Goal: Information Seeking & Learning: Learn about a topic

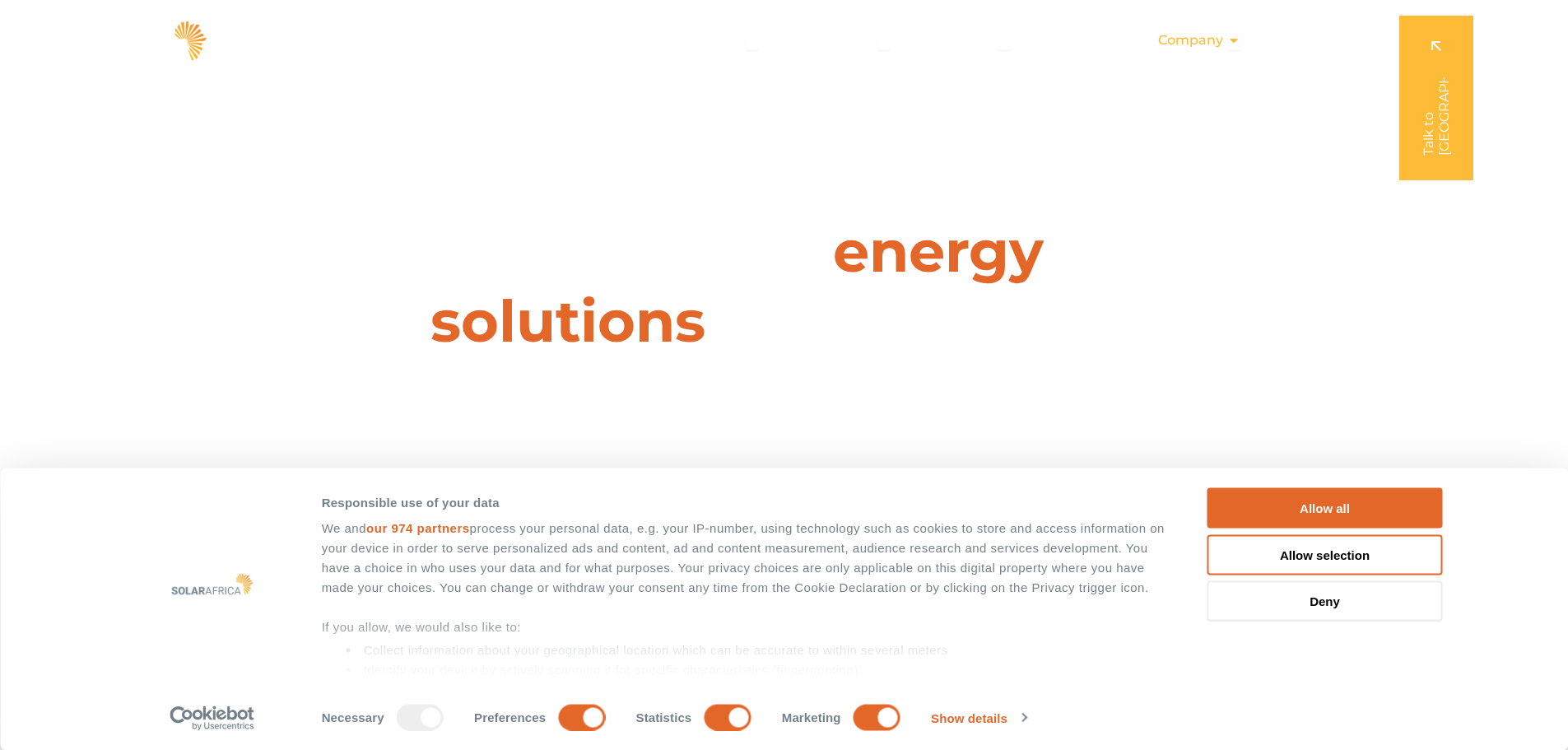
click at [1237, 36] on icon "Menu" at bounding box center [1234, 40] width 13 height 13
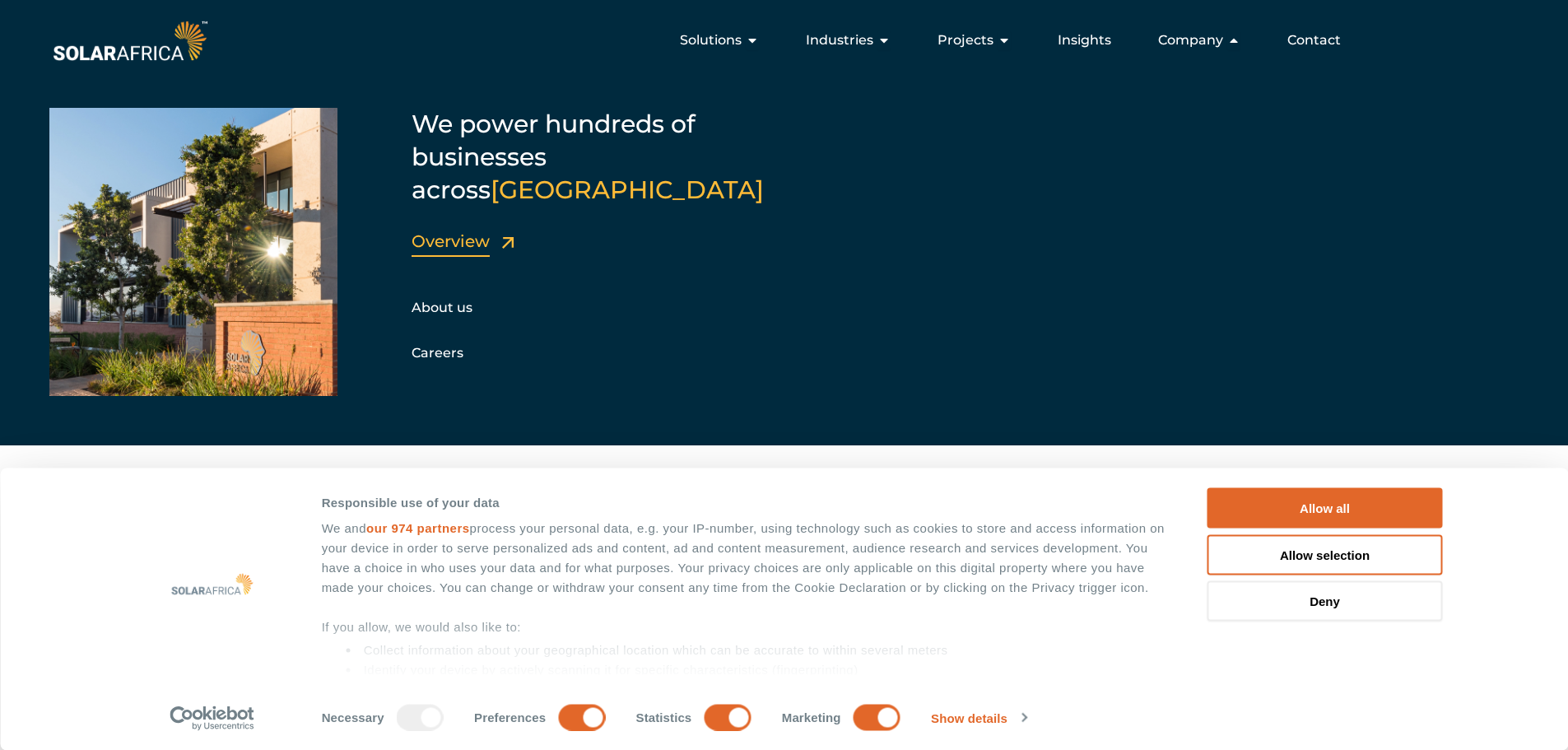
click at [443, 231] on link "Overview" at bounding box center [451, 241] width 79 height 20
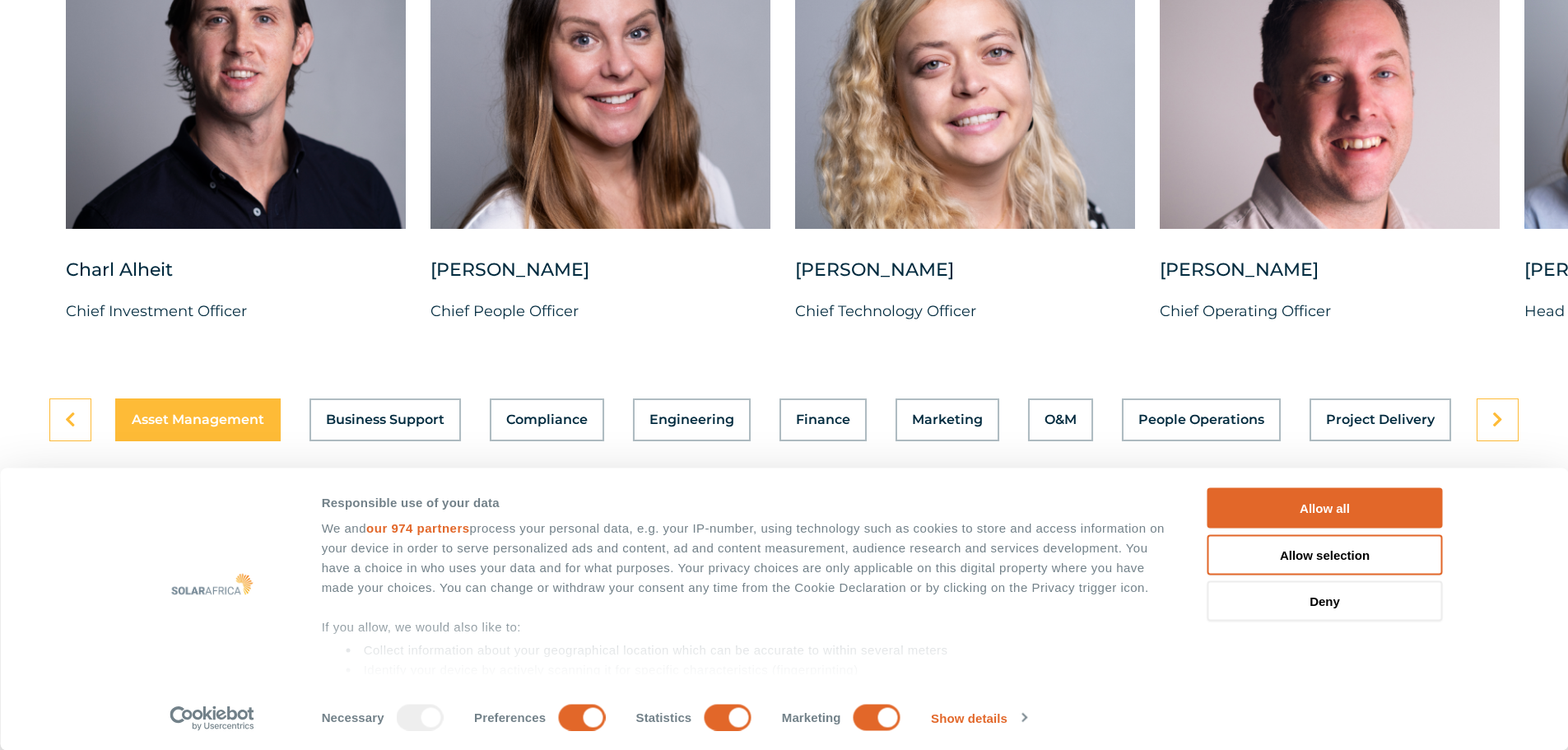
scroll to position [4390, 0]
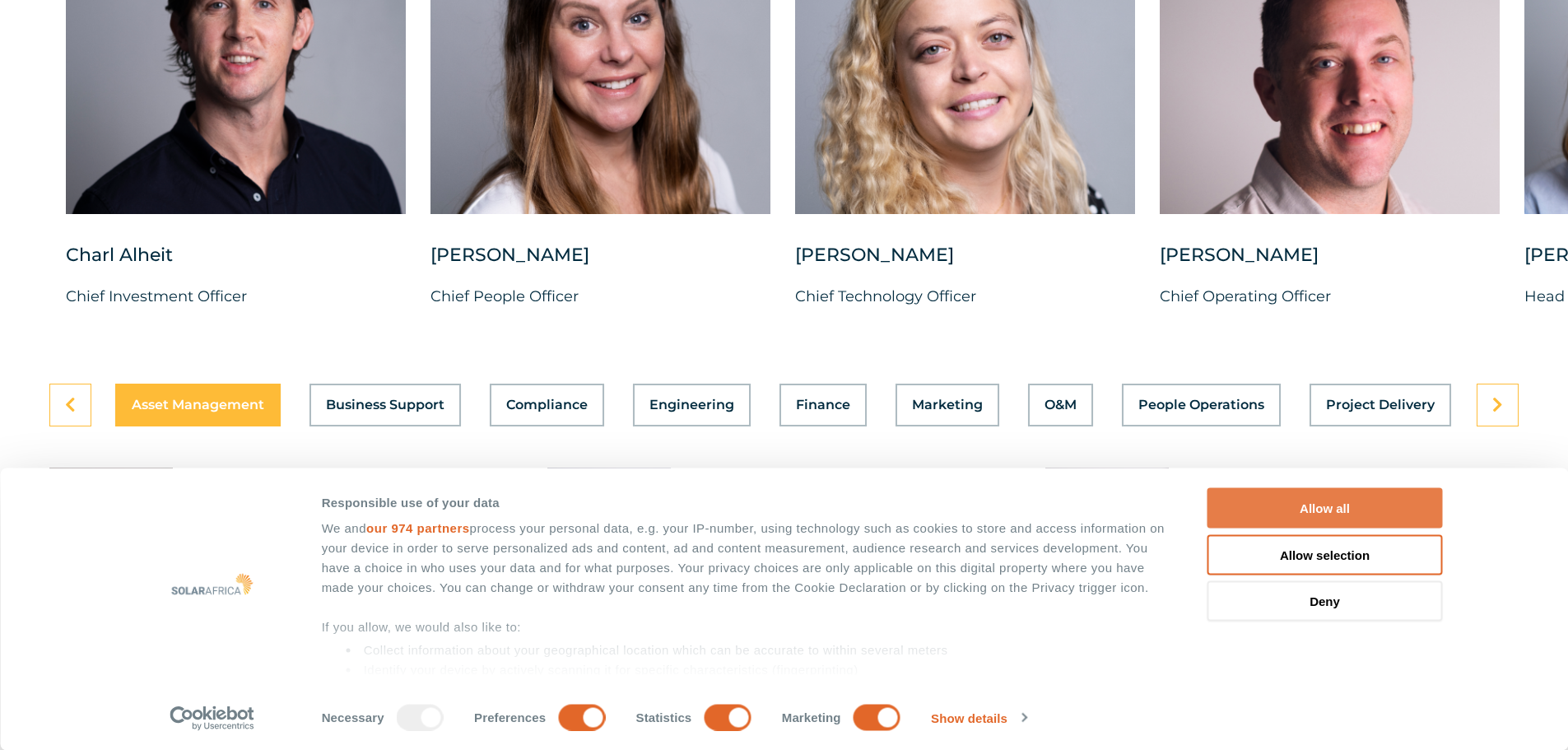
click at [1347, 503] on button "Allow all" at bounding box center [1325, 508] width 236 height 40
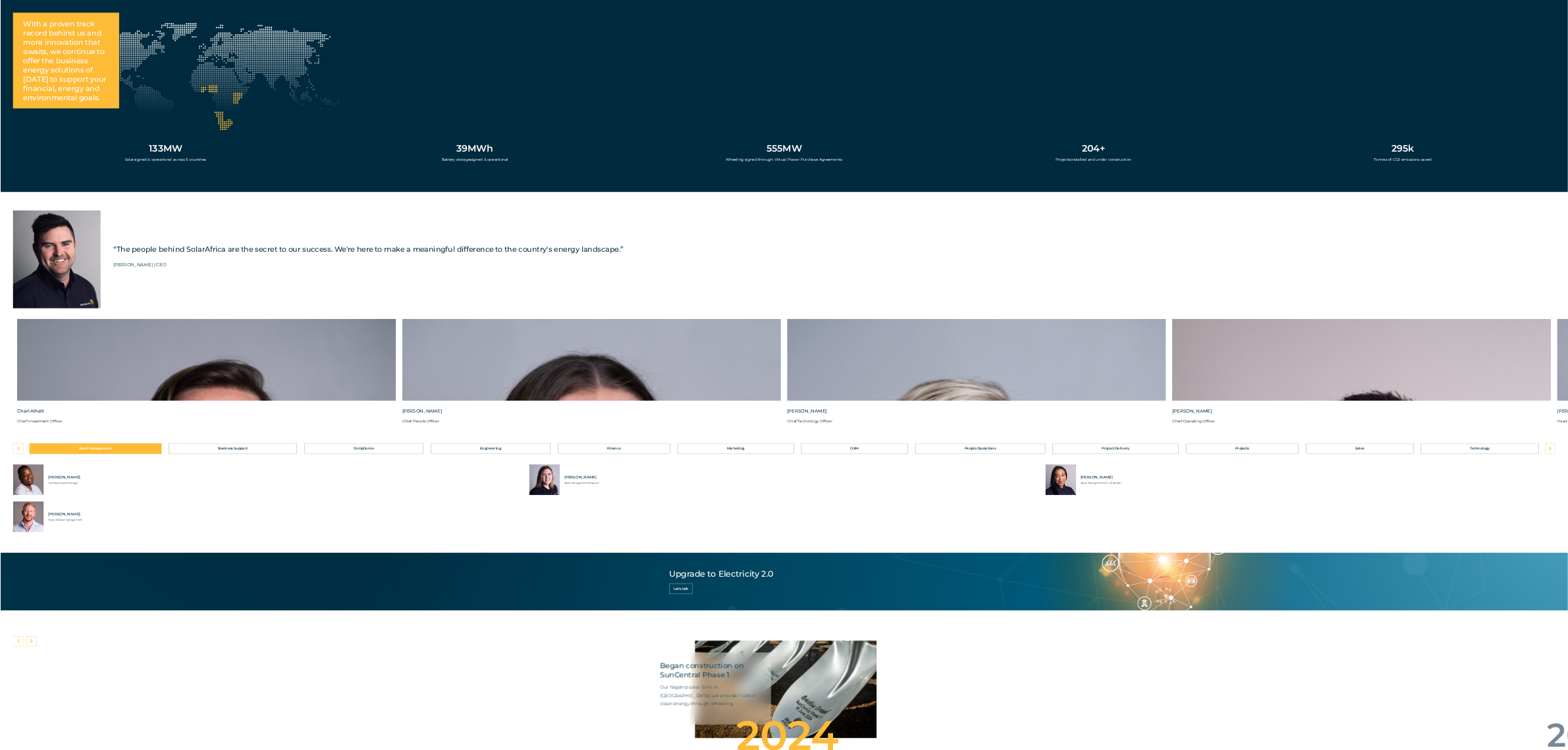
scroll to position [3574, 0]
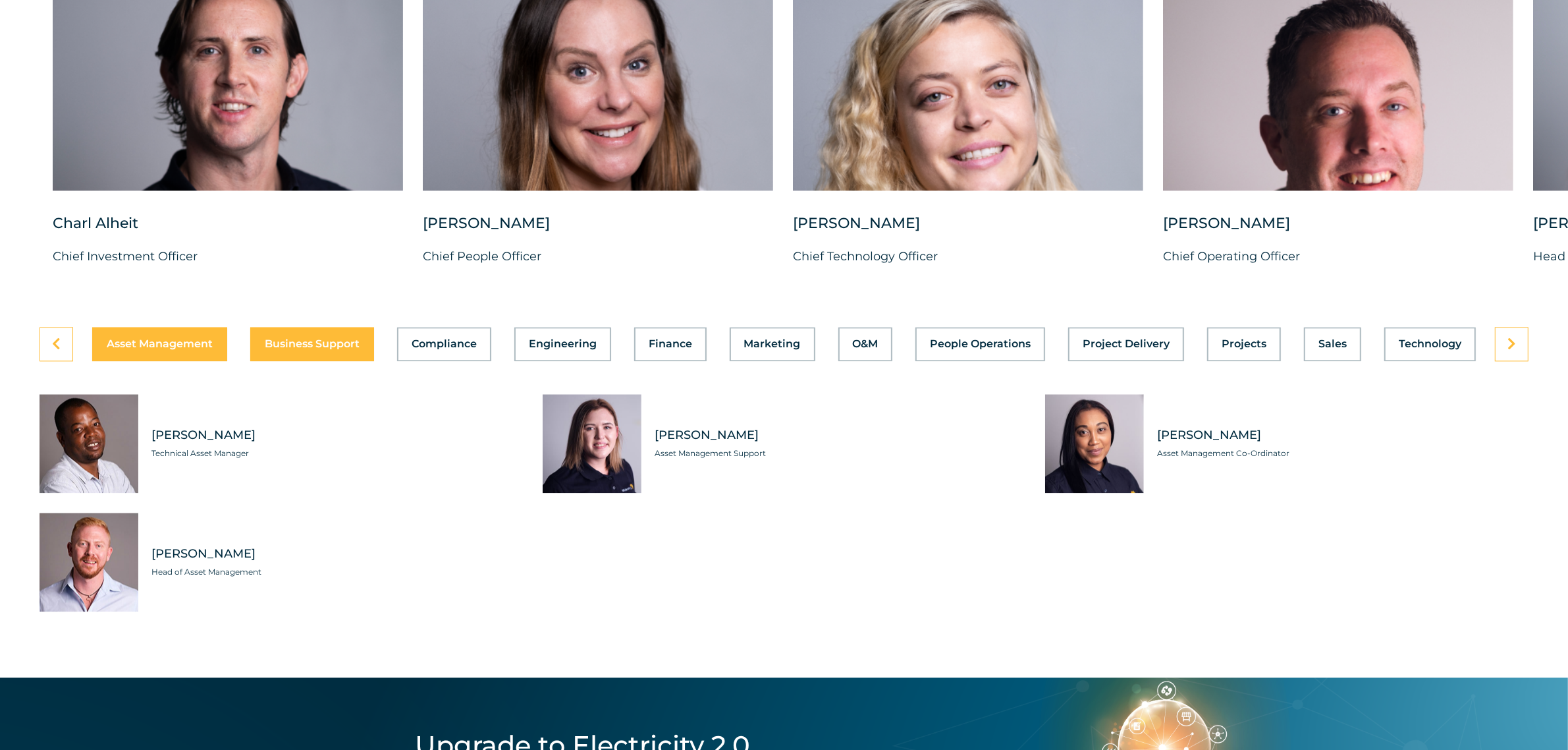
click at [292, 349] on span "Business Support" at bounding box center [312, 344] width 95 height 10
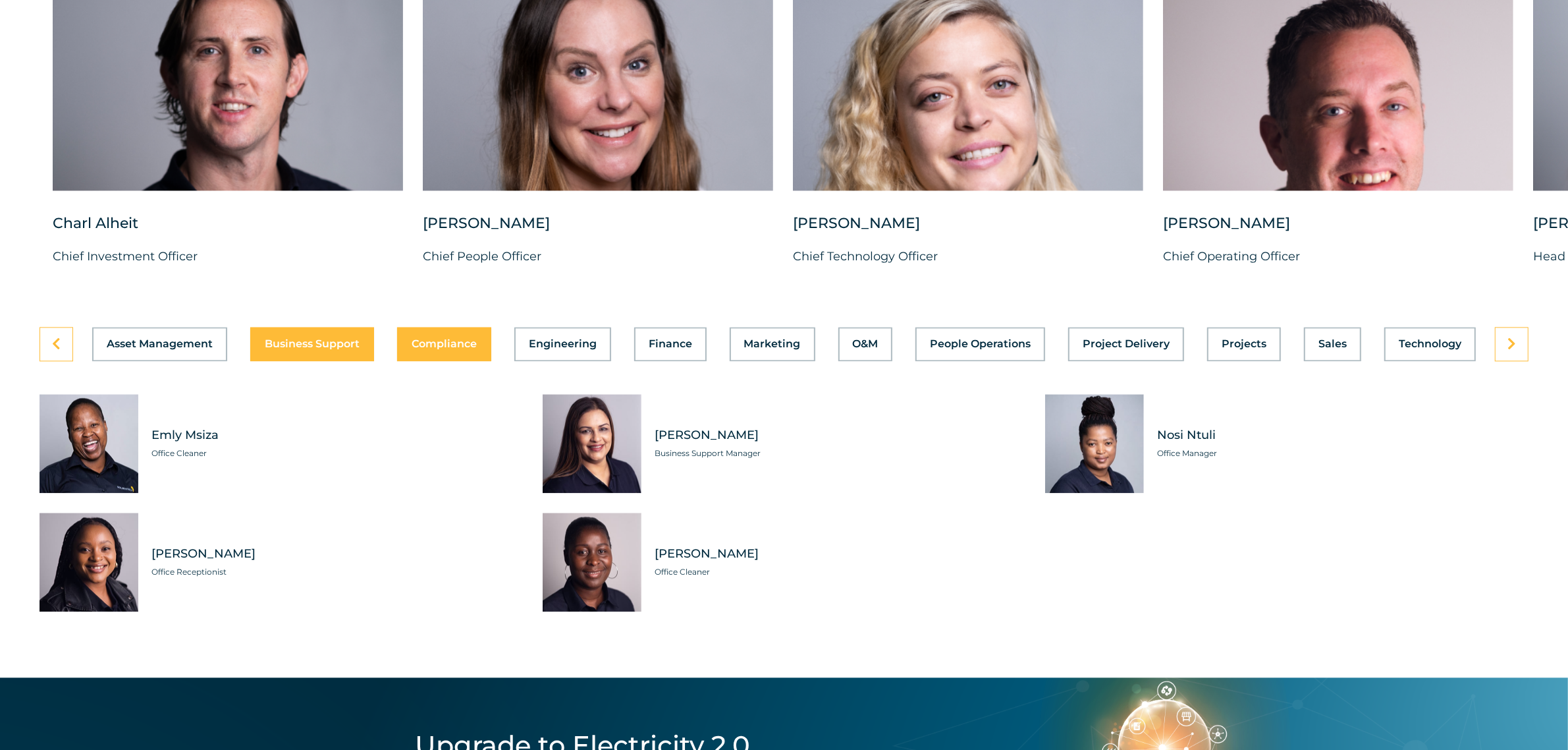
click at [431, 349] on span "Compliance" at bounding box center [444, 344] width 65 height 10
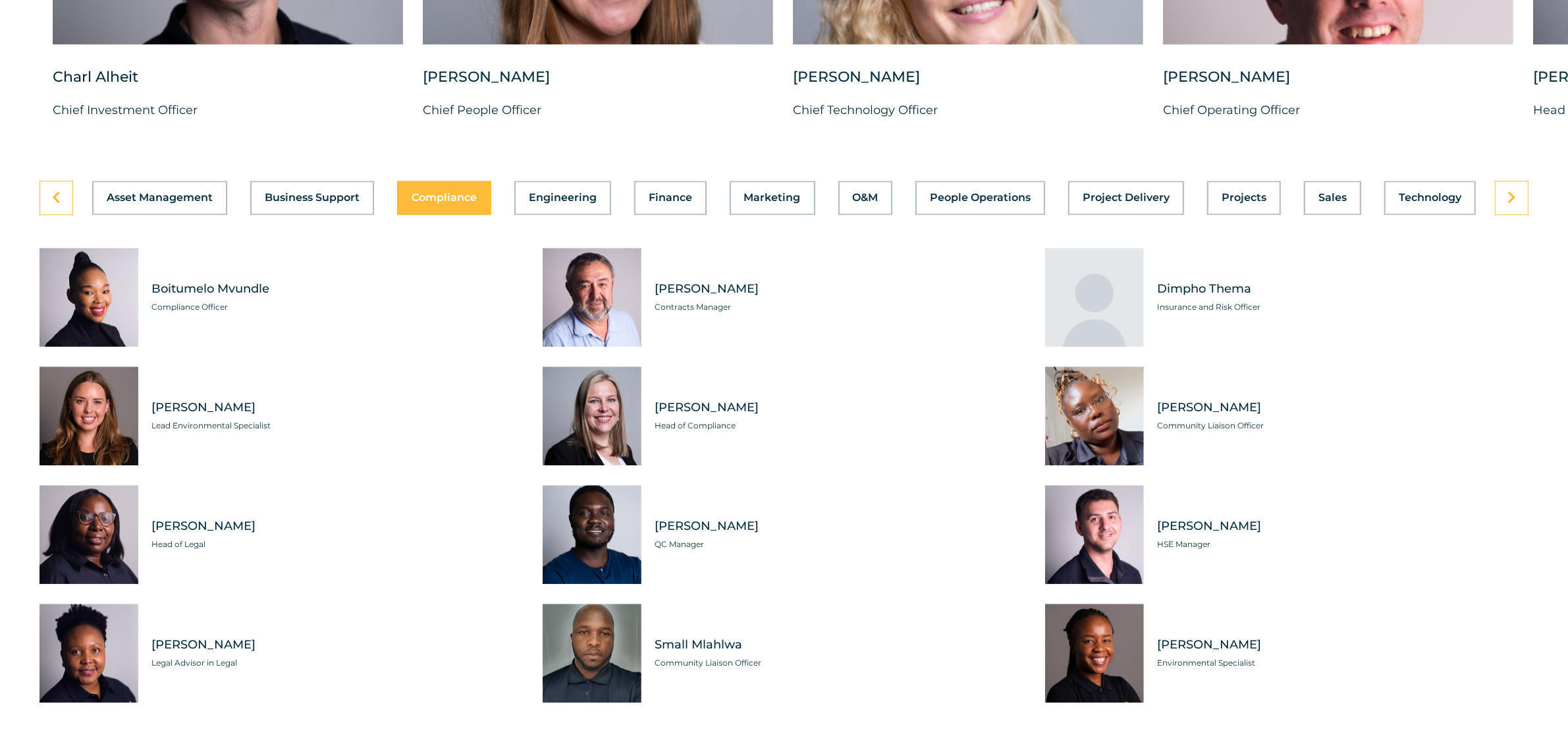
scroll to position [3683, 0]
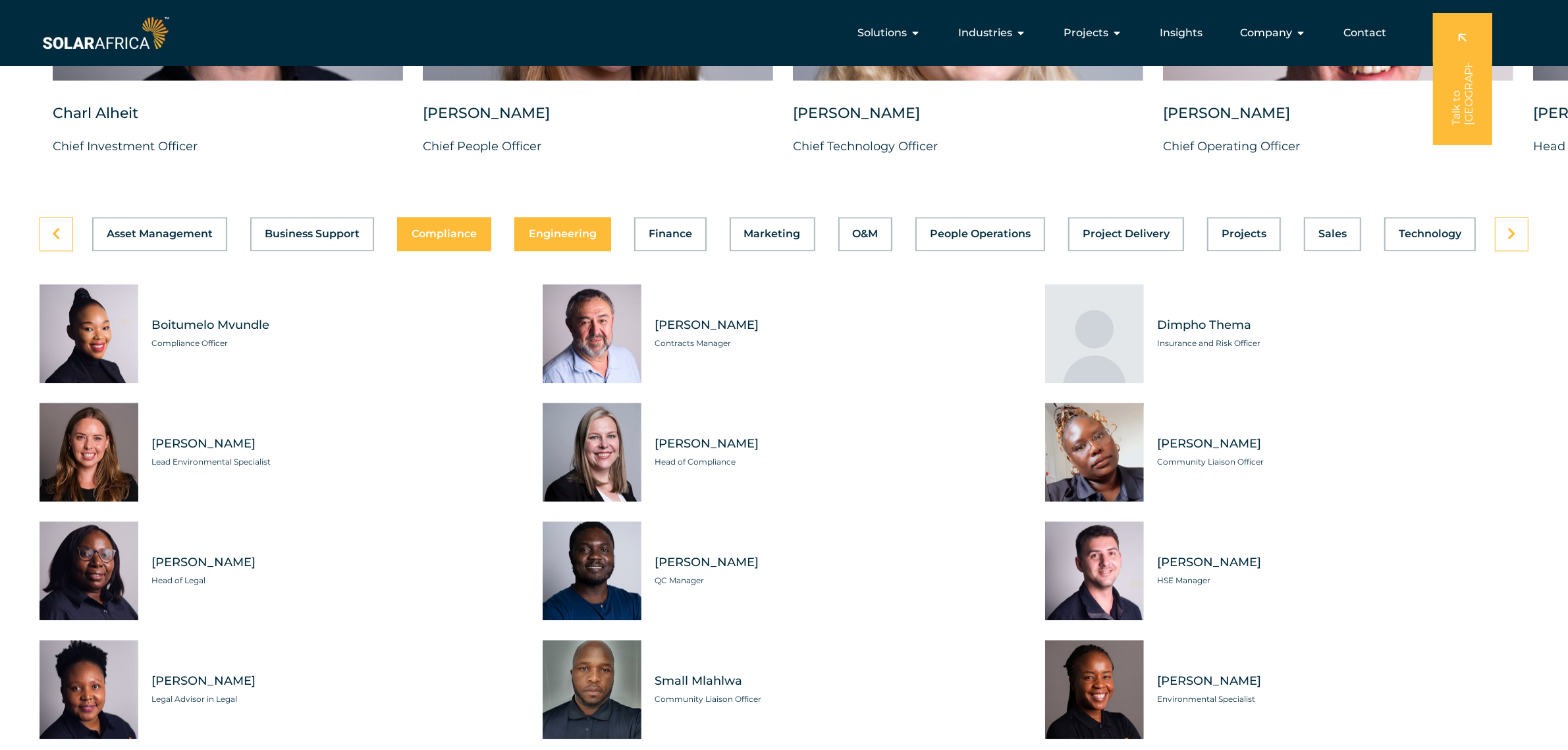
click at [545, 239] on span "Engineering" at bounding box center [563, 234] width 68 height 10
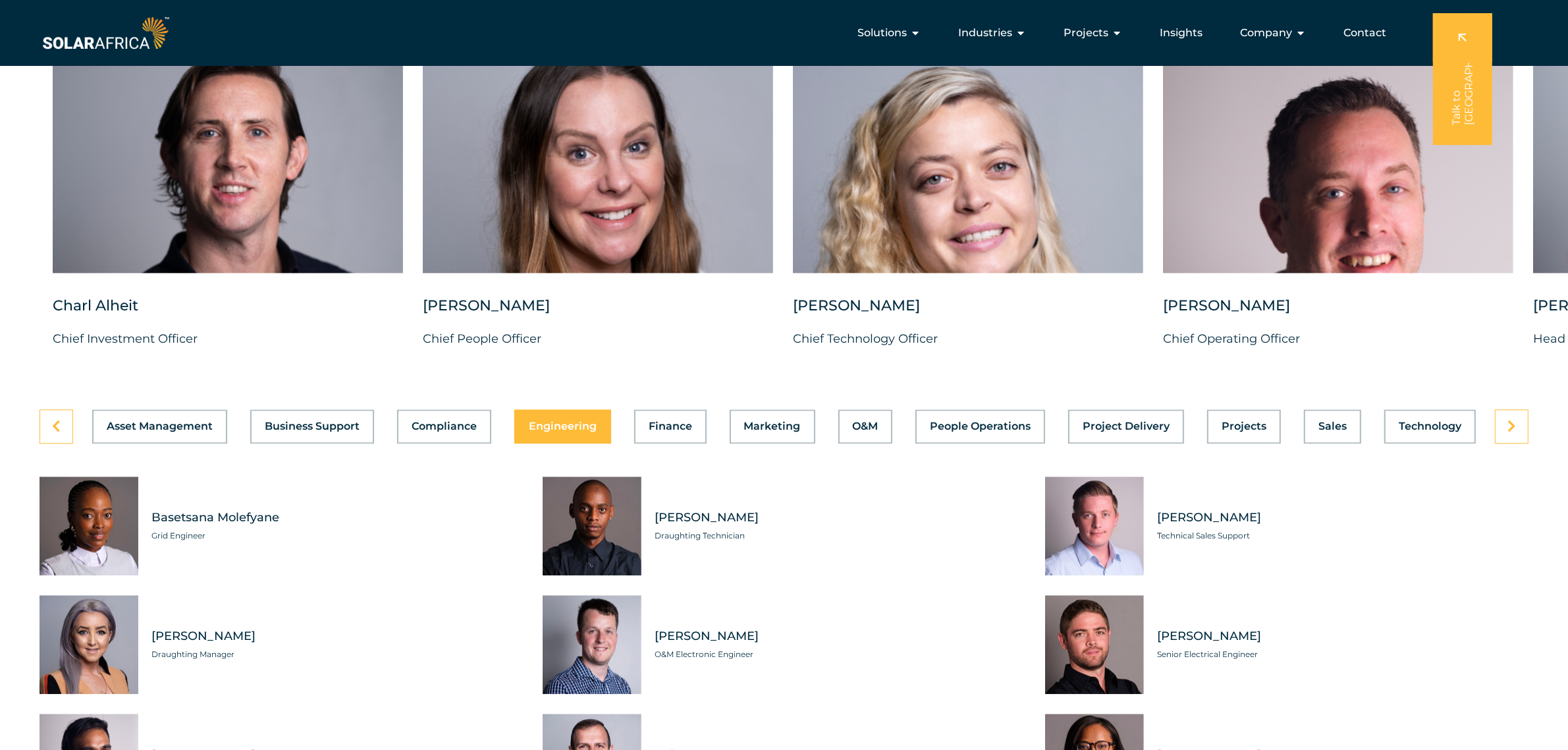
scroll to position [3463, 0]
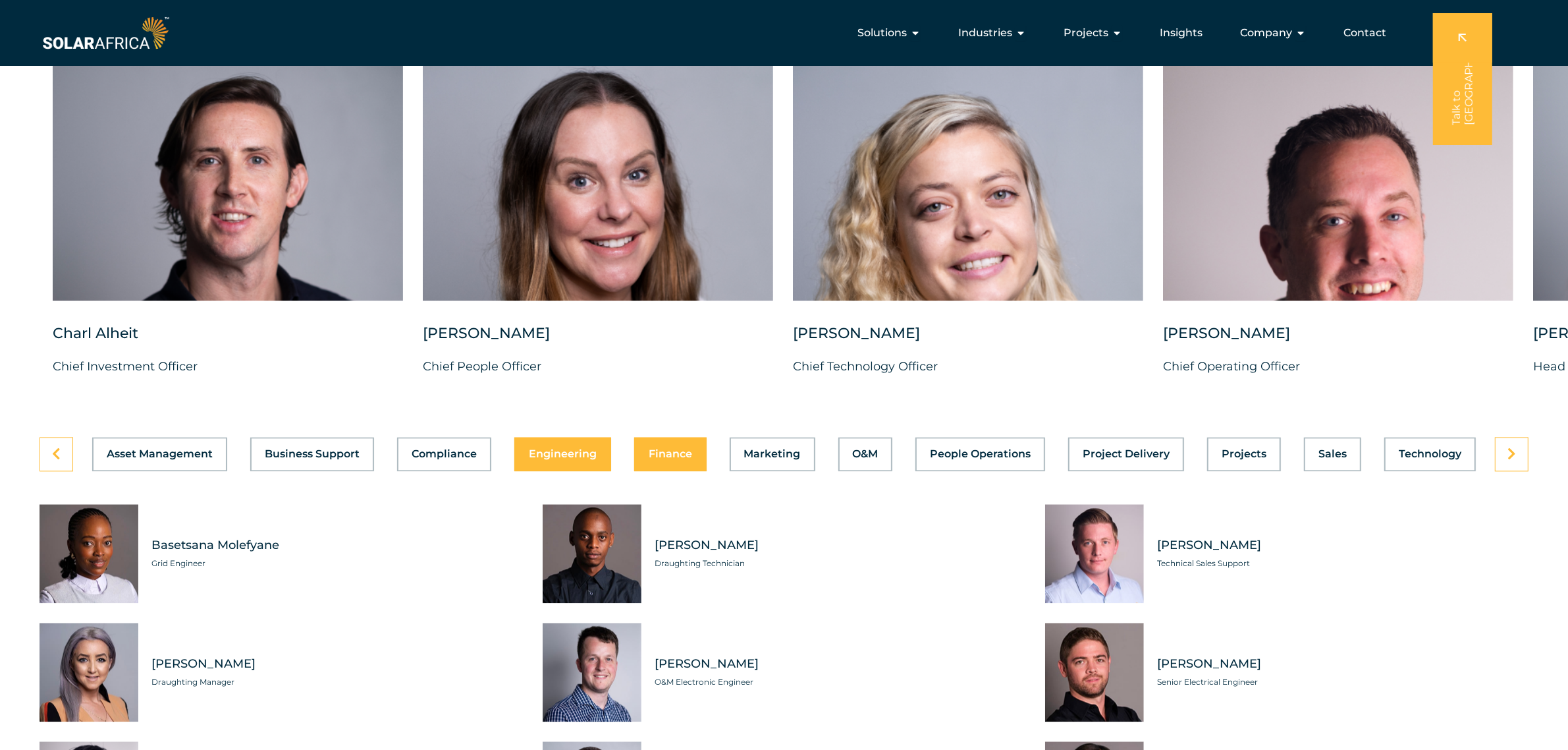
click at [671, 459] on span "Finance" at bounding box center [670, 454] width 43 height 10
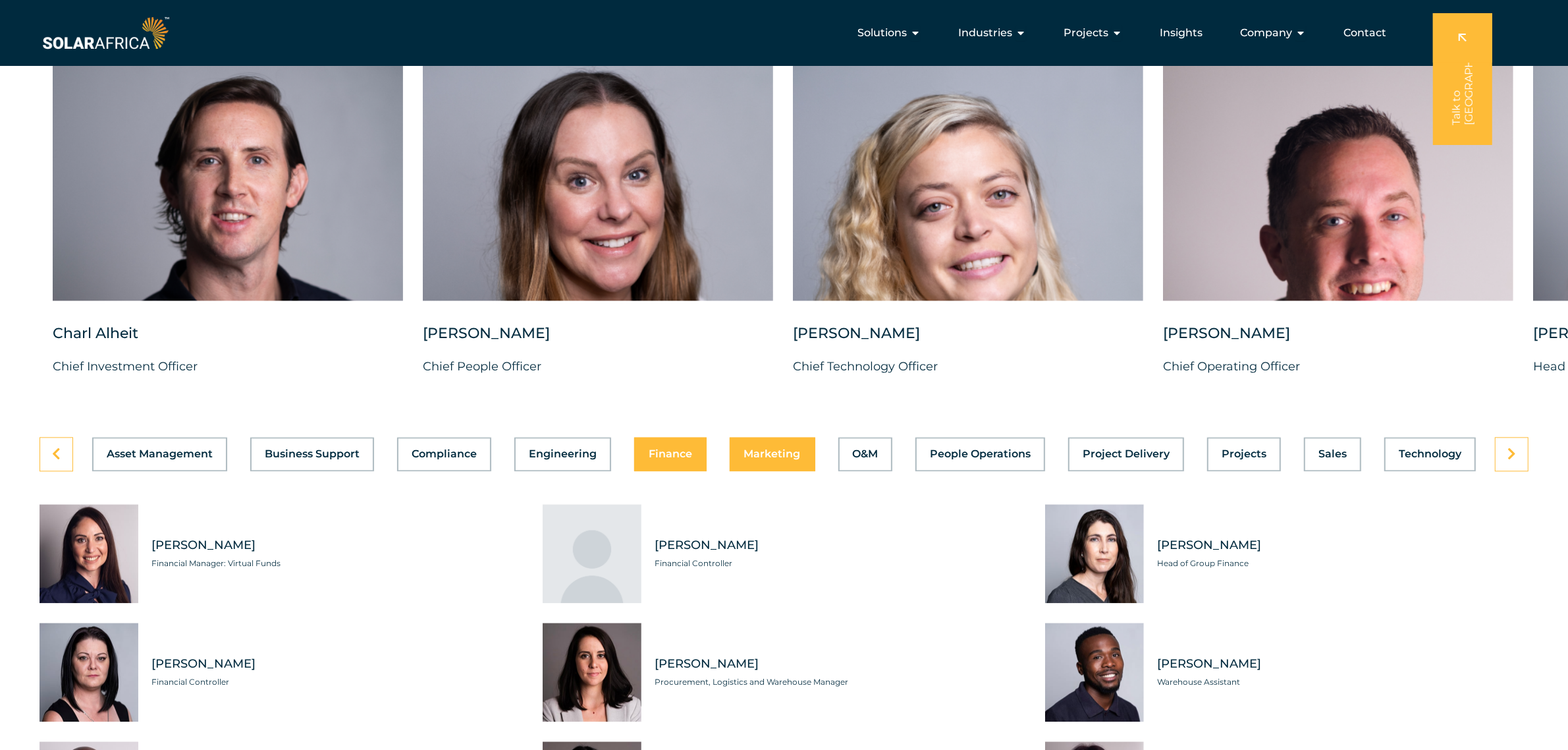
click at [777, 459] on span "Marketing" at bounding box center [772, 454] width 56 height 10
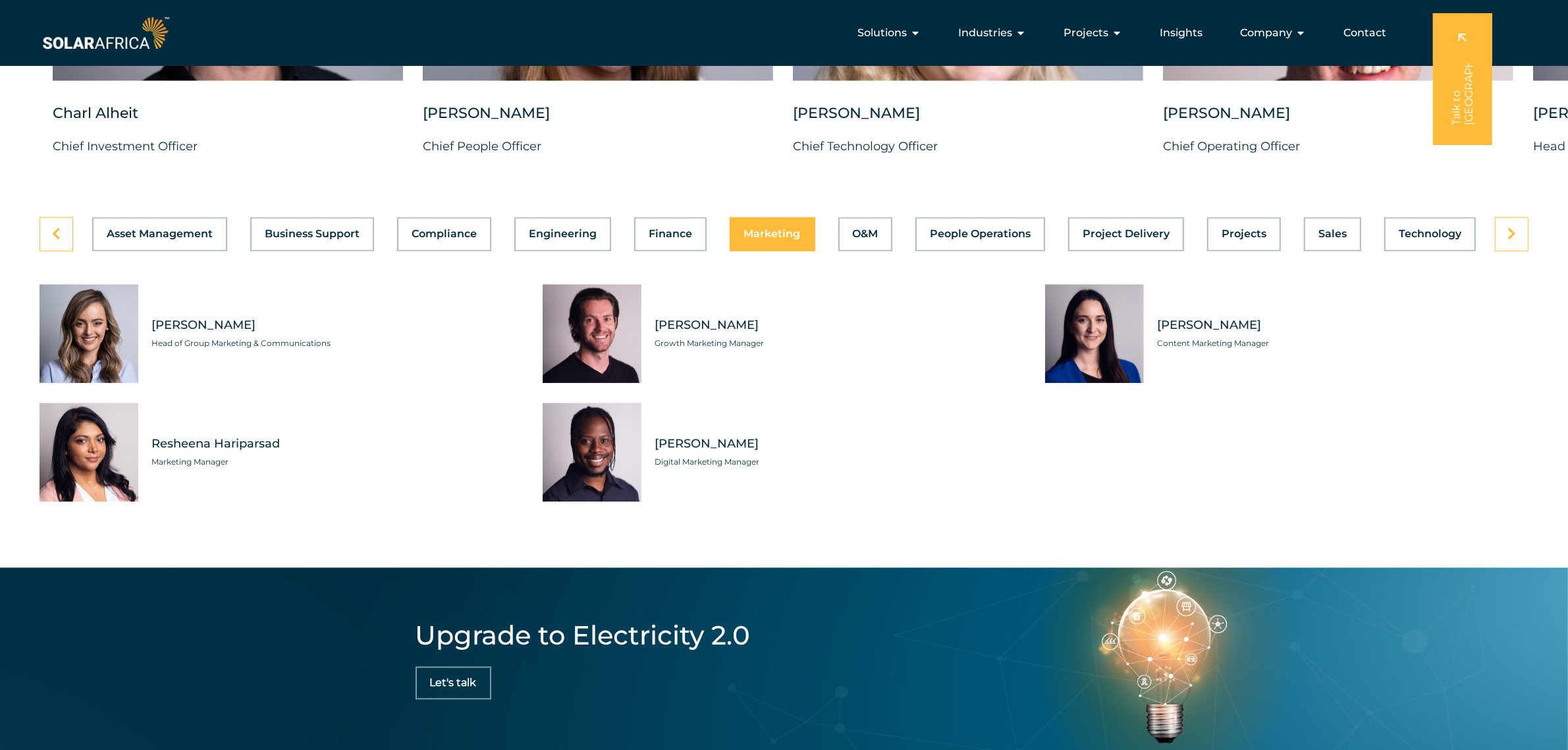
scroll to position [3574, 0]
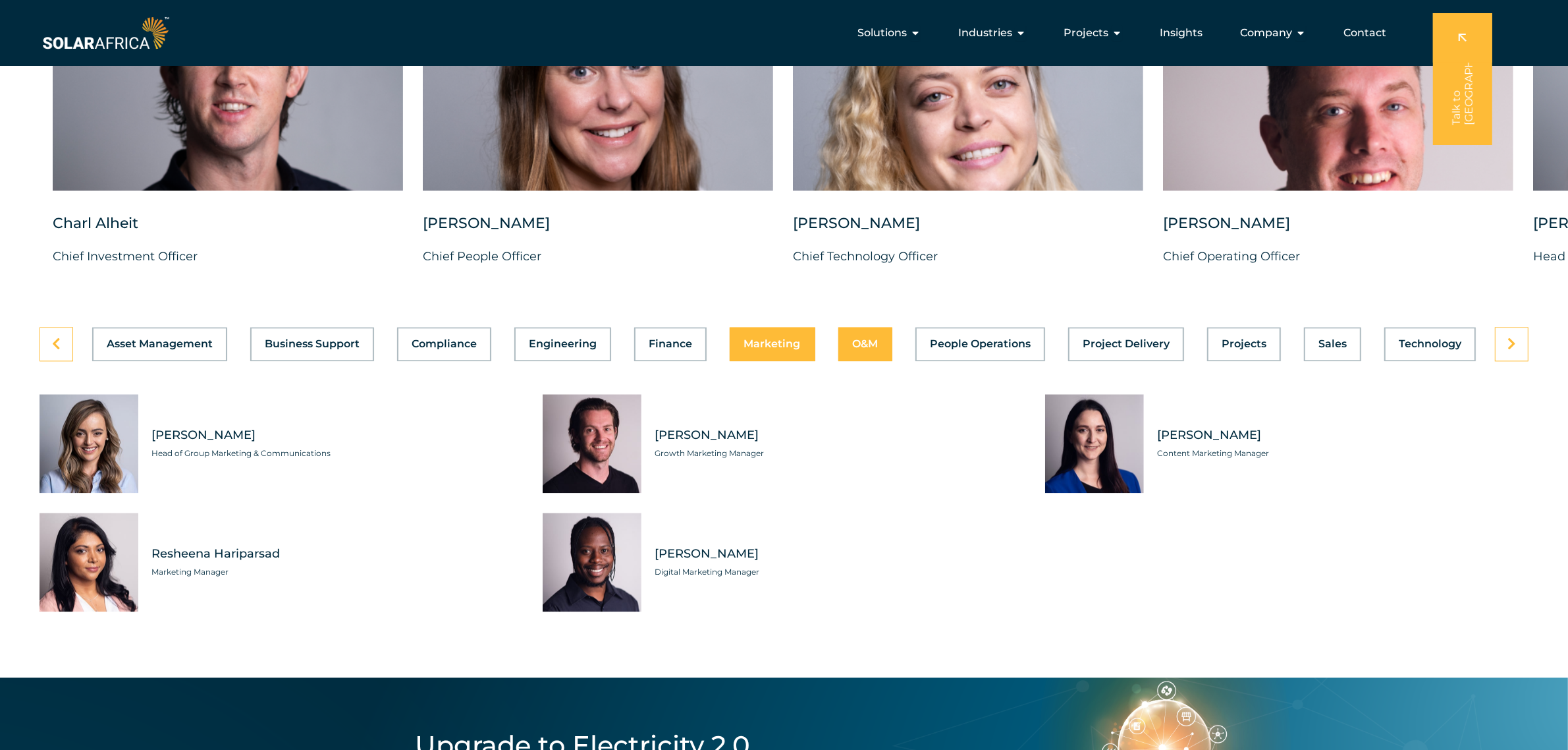
click at [857, 361] on button "O&M" at bounding box center [865, 344] width 55 height 34
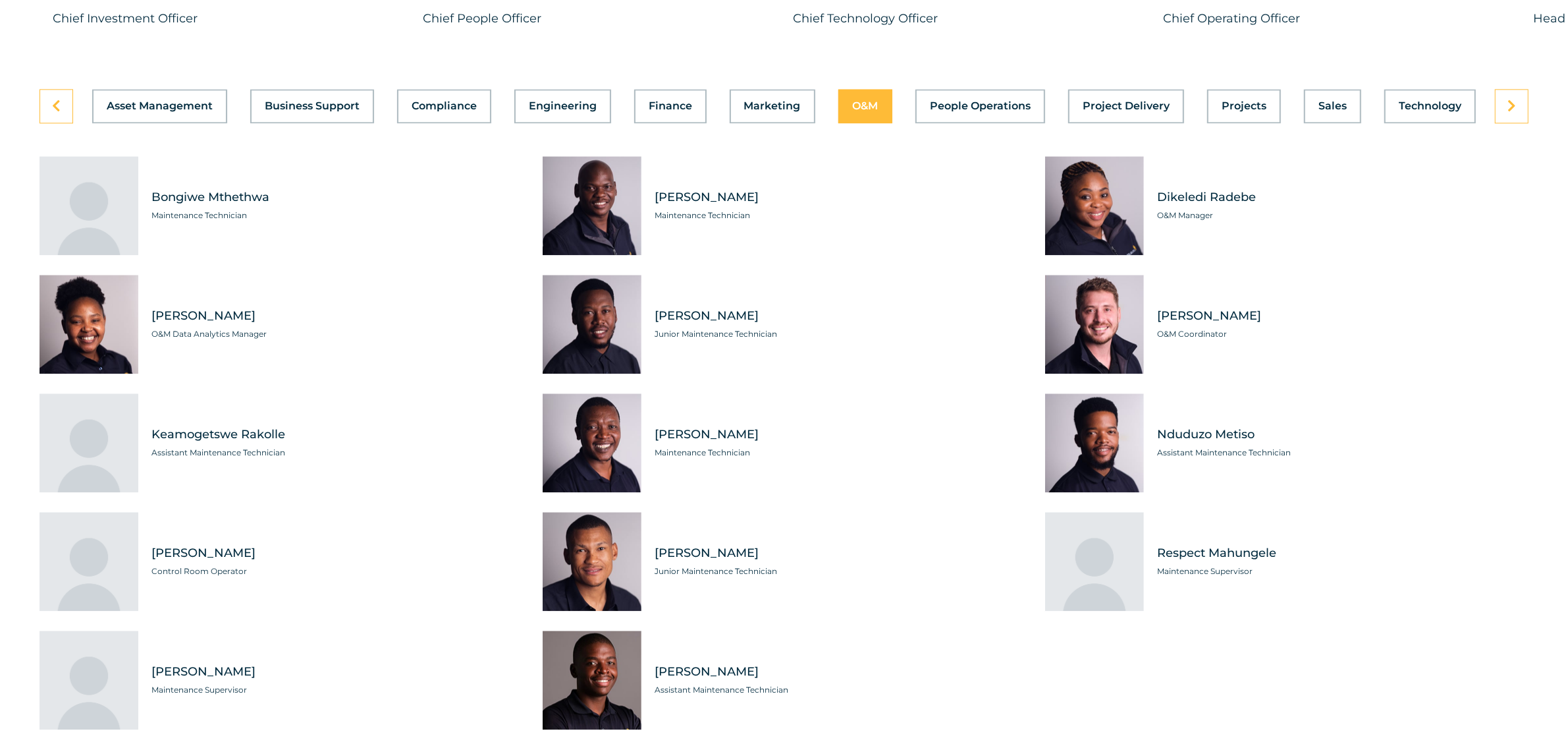
scroll to position [3683, 0]
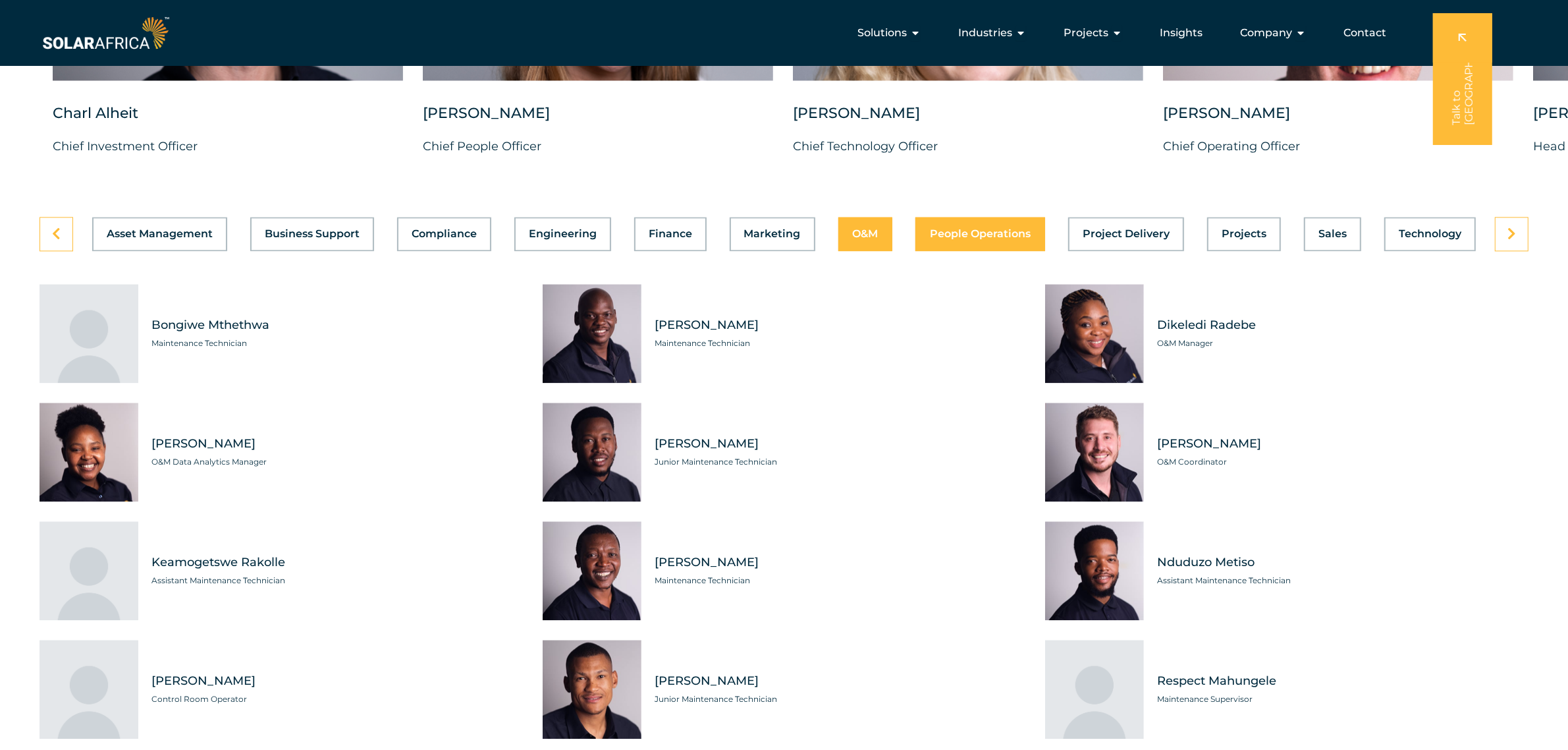
click at [980, 239] on span "People Operations" at bounding box center [980, 234] width 101 height 10
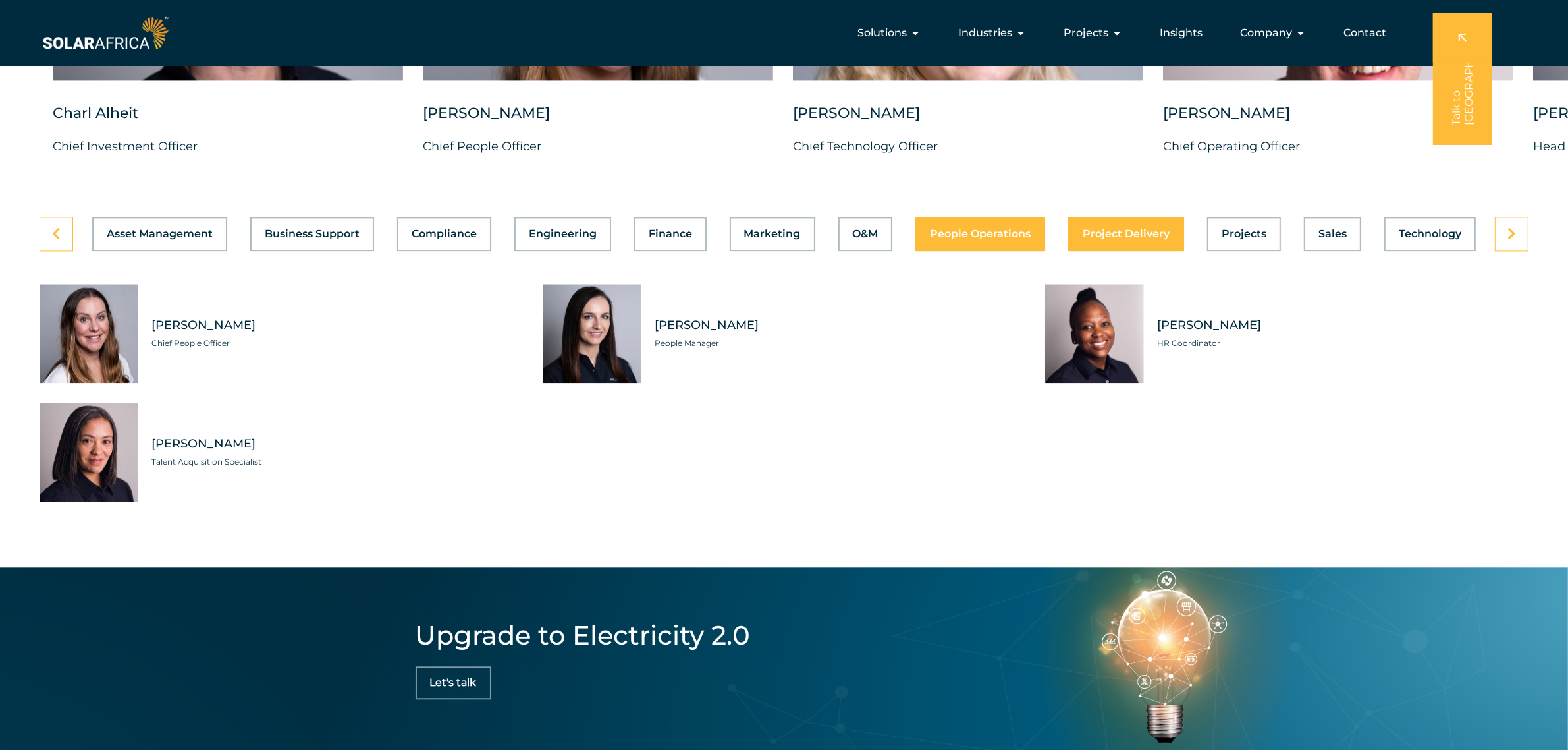
click at [1123, 239] on span "Project Delivery" at bounding box center [1126, 234] width 87 height 10
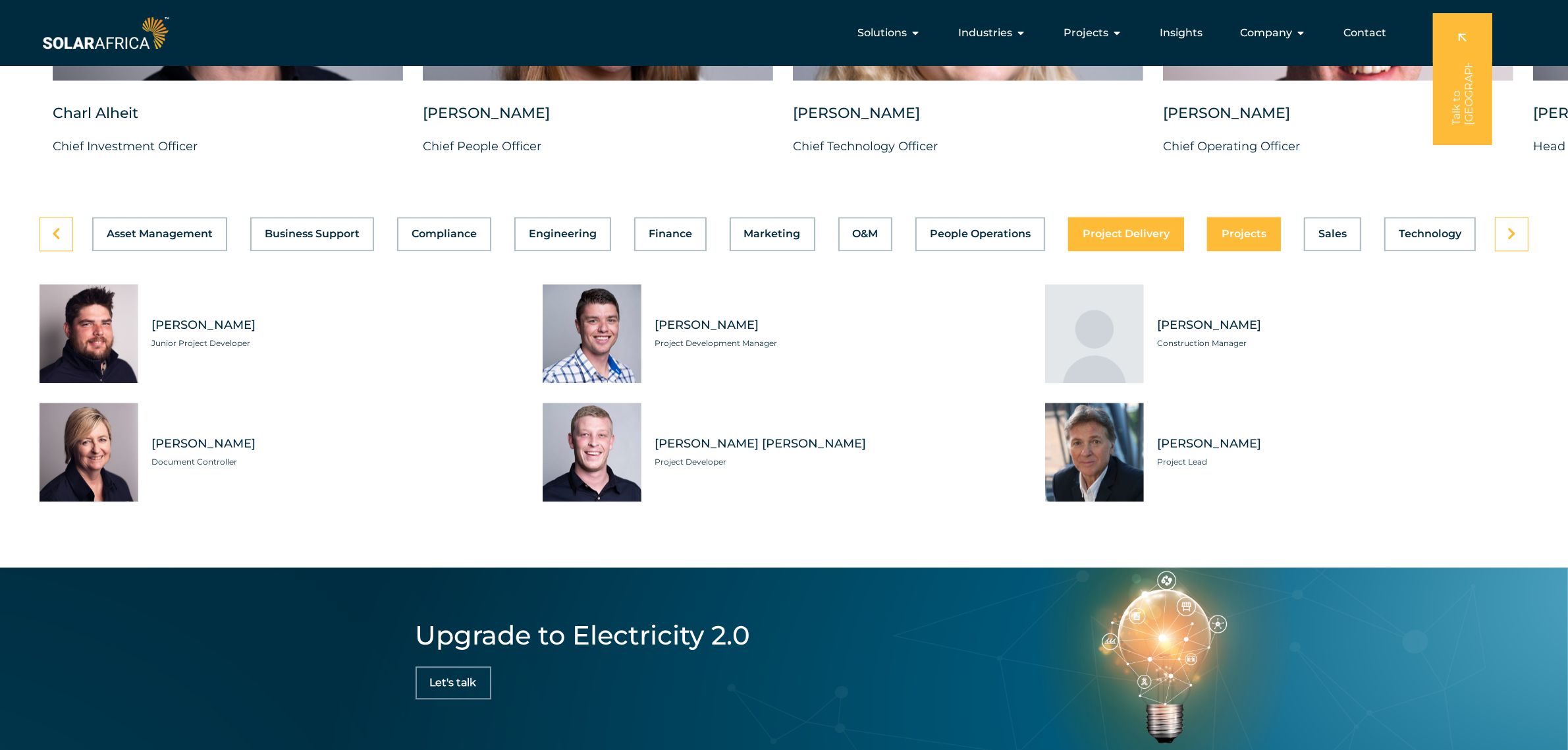
click at [1252, 239] on span "Projects" at bounding box center [1244, 234] width 45 height 10
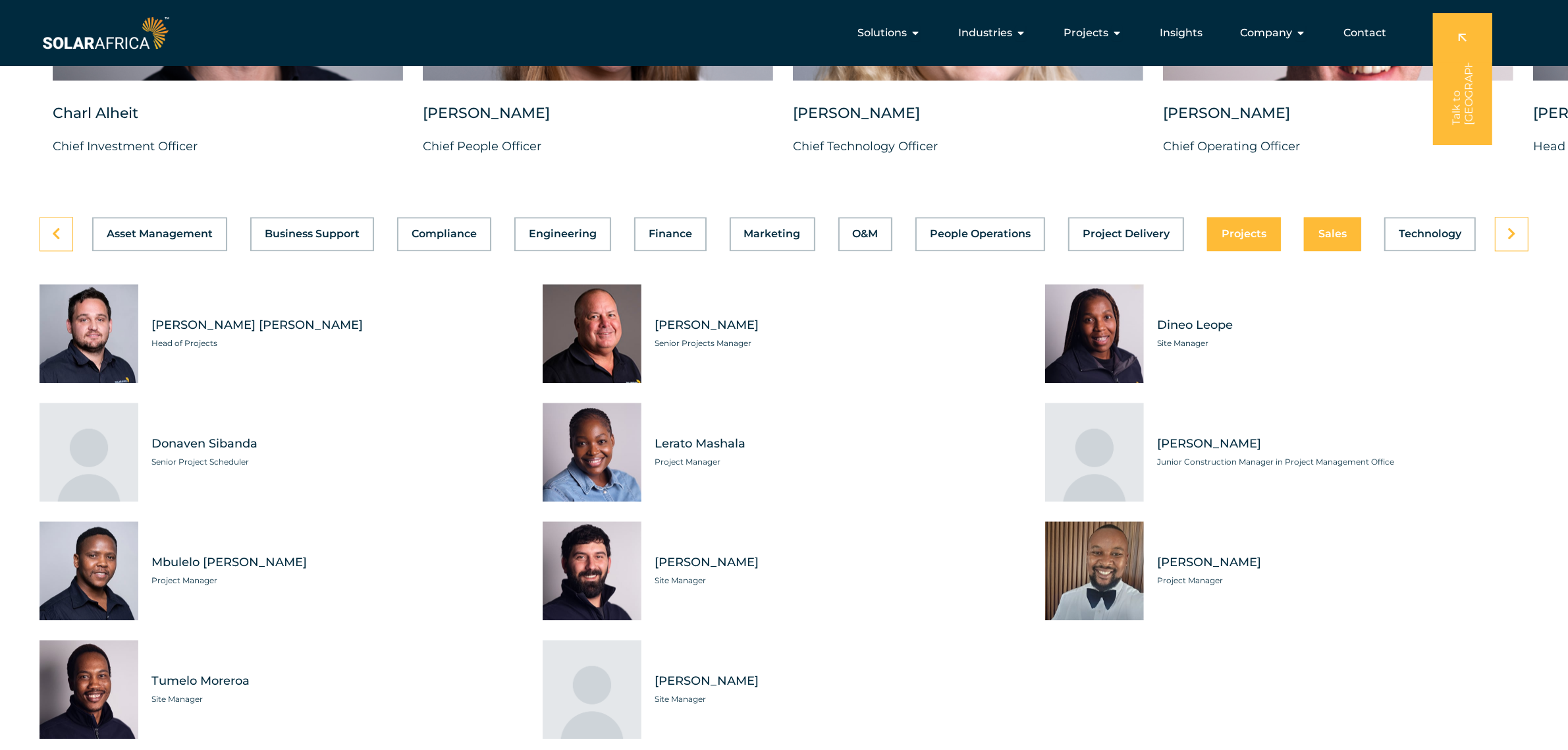
click at [1254, 239] on span "Sales" at bounding box center [1332, 234] width 28 height 10
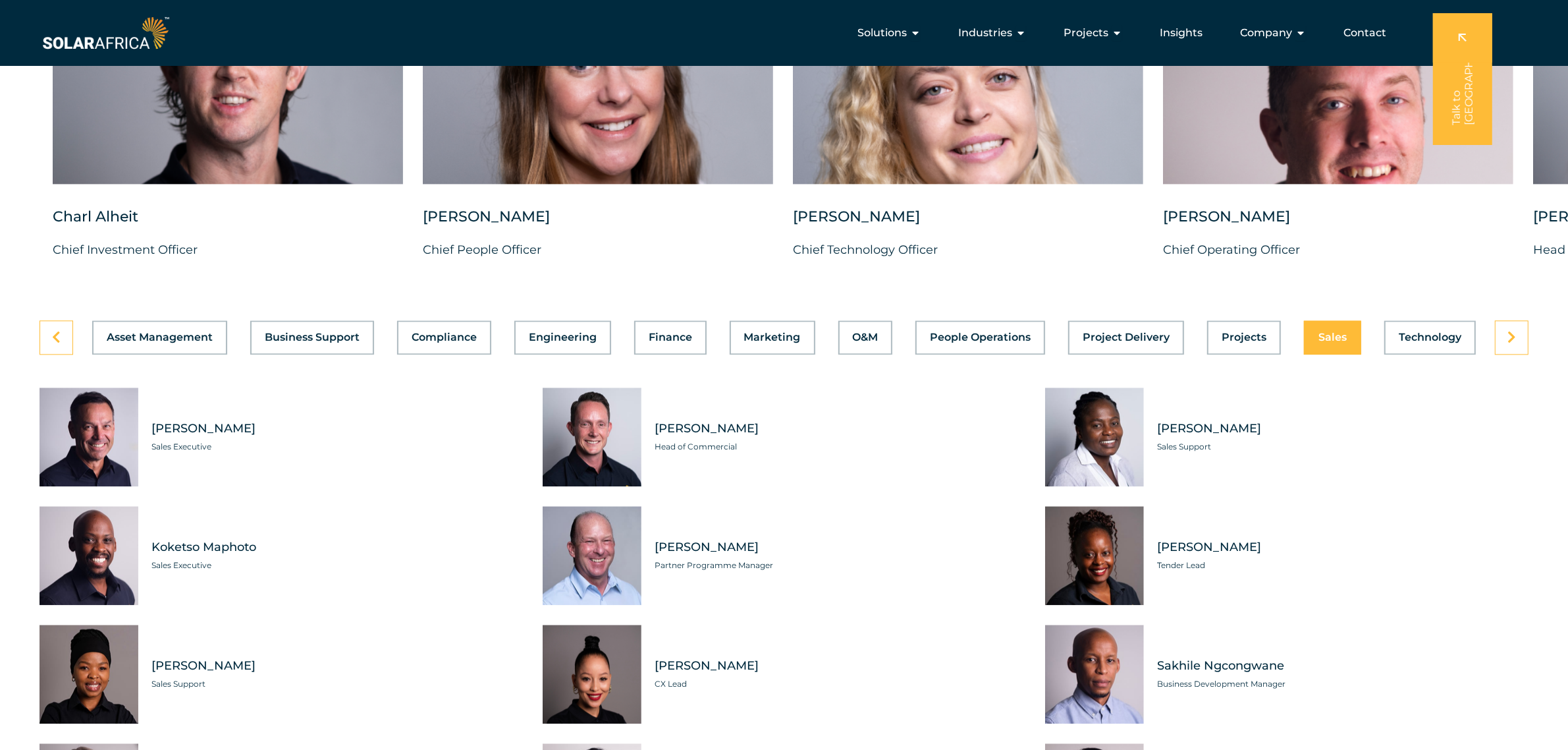
scroll to position [3574, 0]
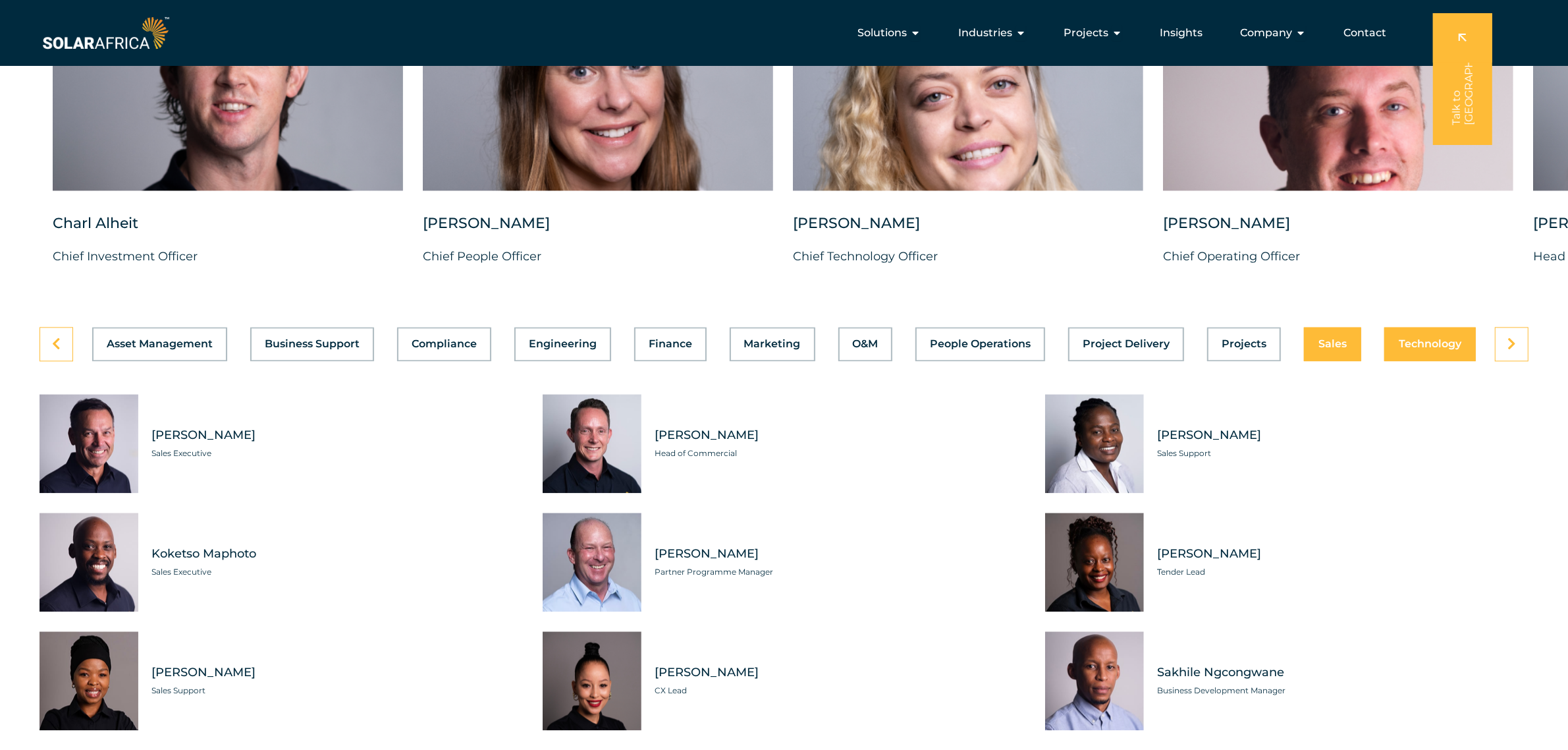
click at [1254, 361] on button "Technology" at bounding box center [1429, 344] width 91 height 34
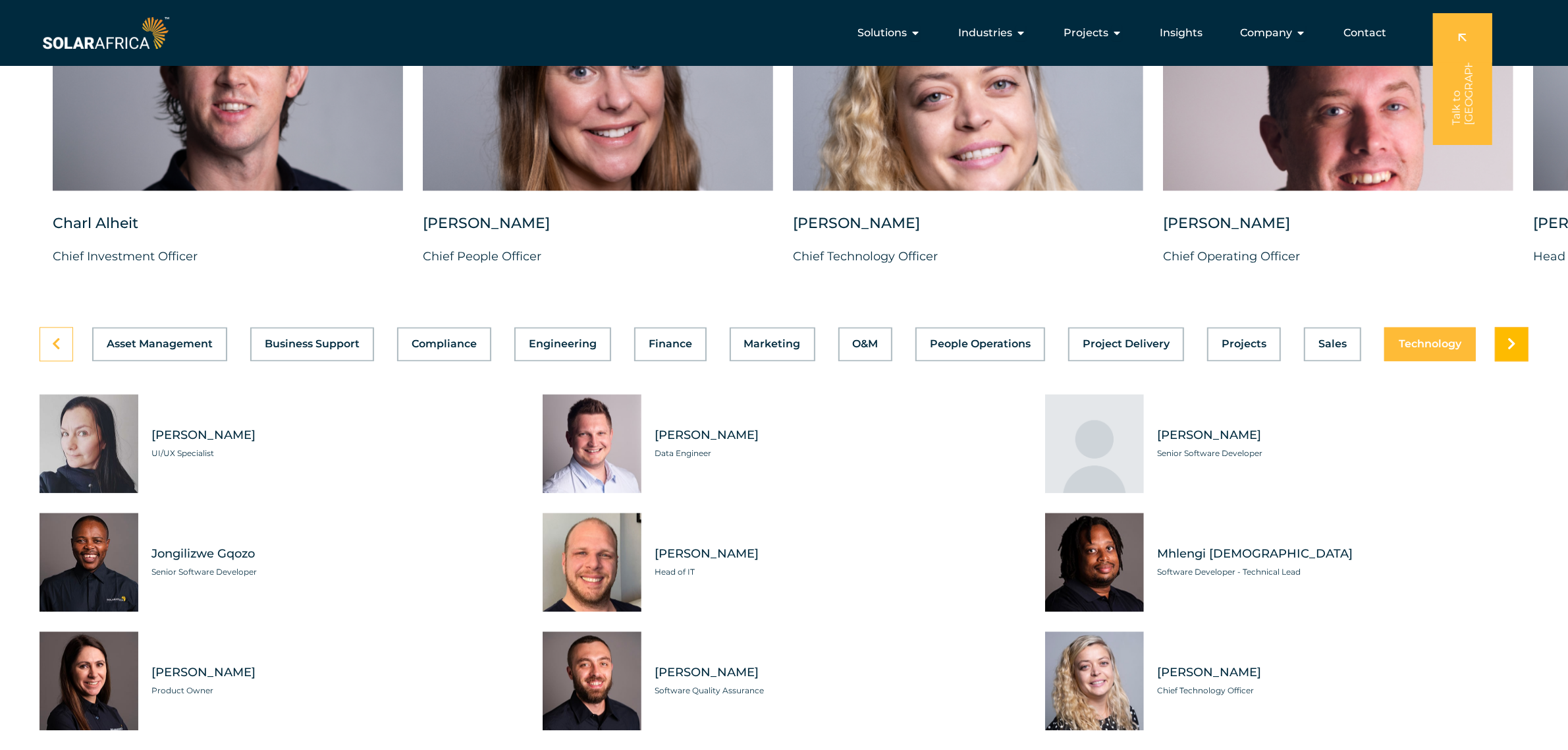
click at [1254, 350] on icon at bounding box center [1512, 344] width 9 height 13
click at [56, 350] on icon at bounding box center [56, 344] width 9 height 13
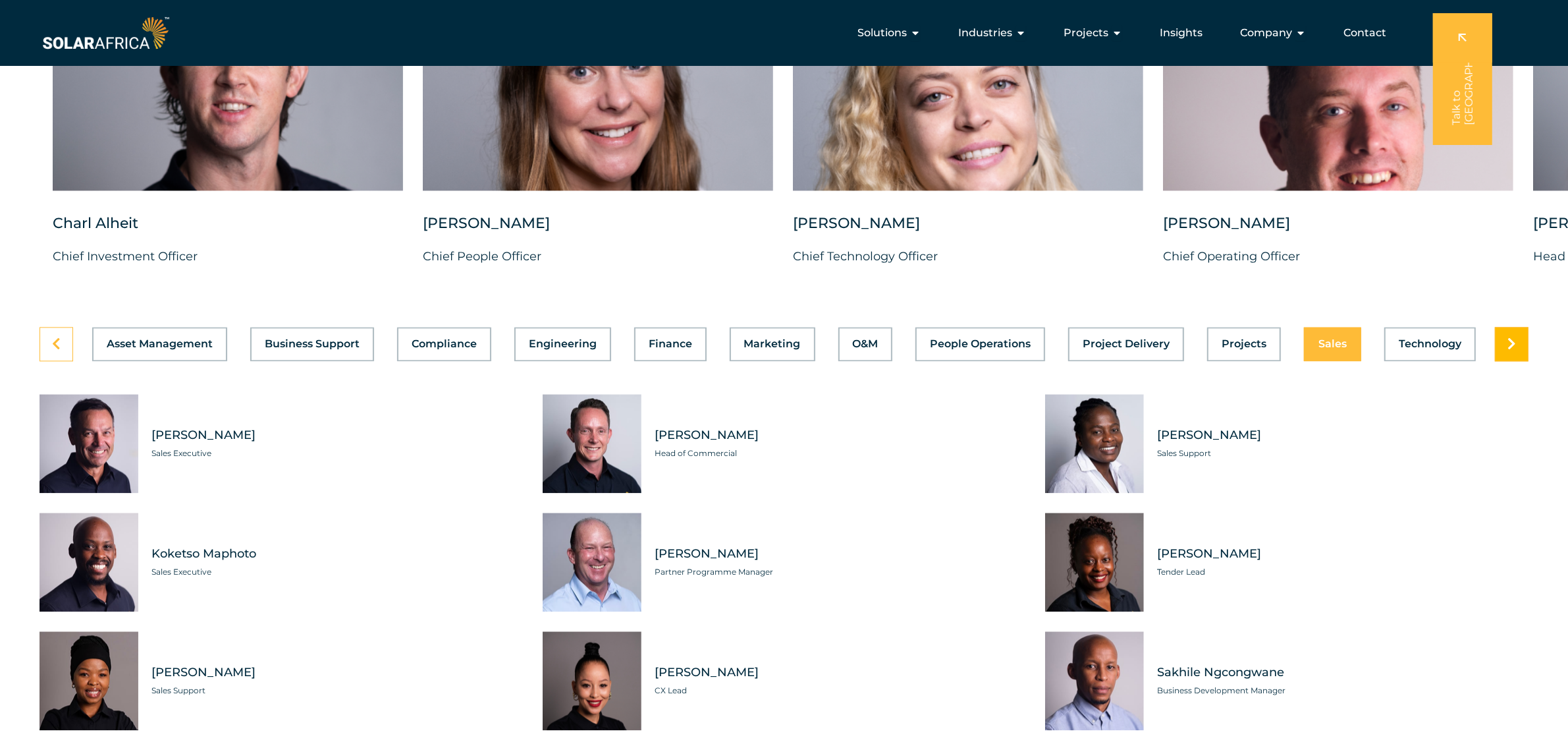
click at [1254, 361] on link at bounding box center [1512, 344] width 34 height 34
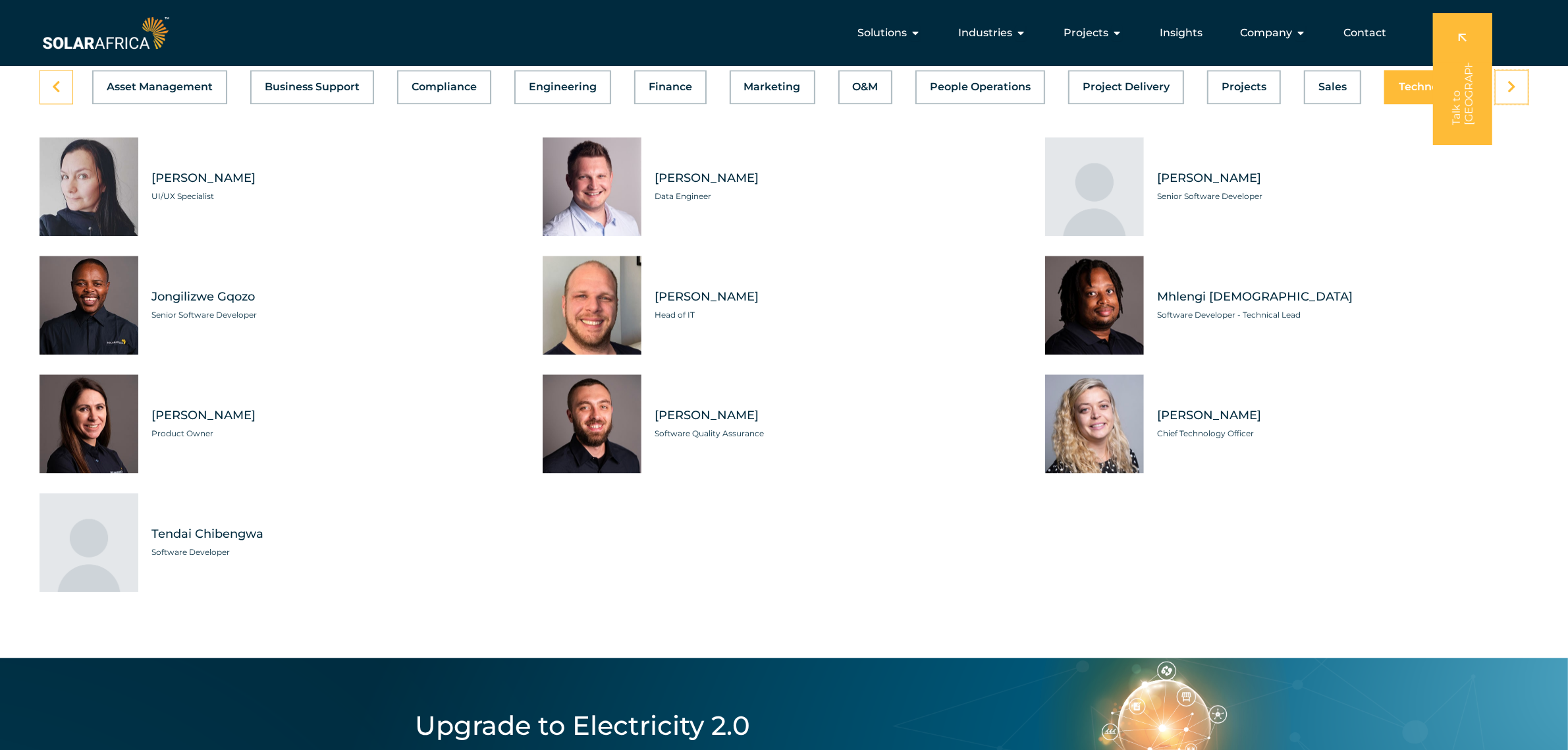
scroll to position [3793, 0]
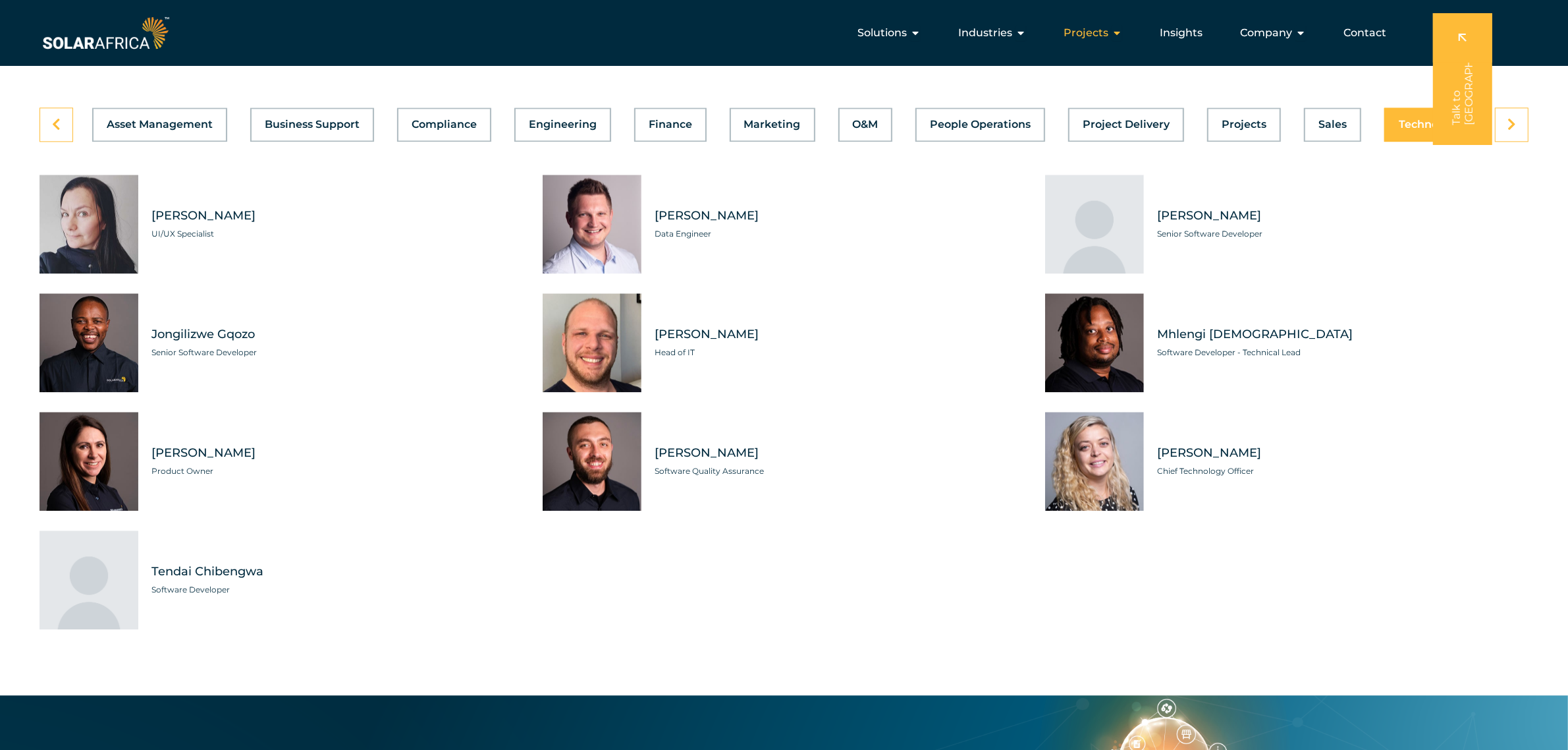
click at [1108, 31] on span "Projects" at bounding box center [1085, 33] width 45 height 16
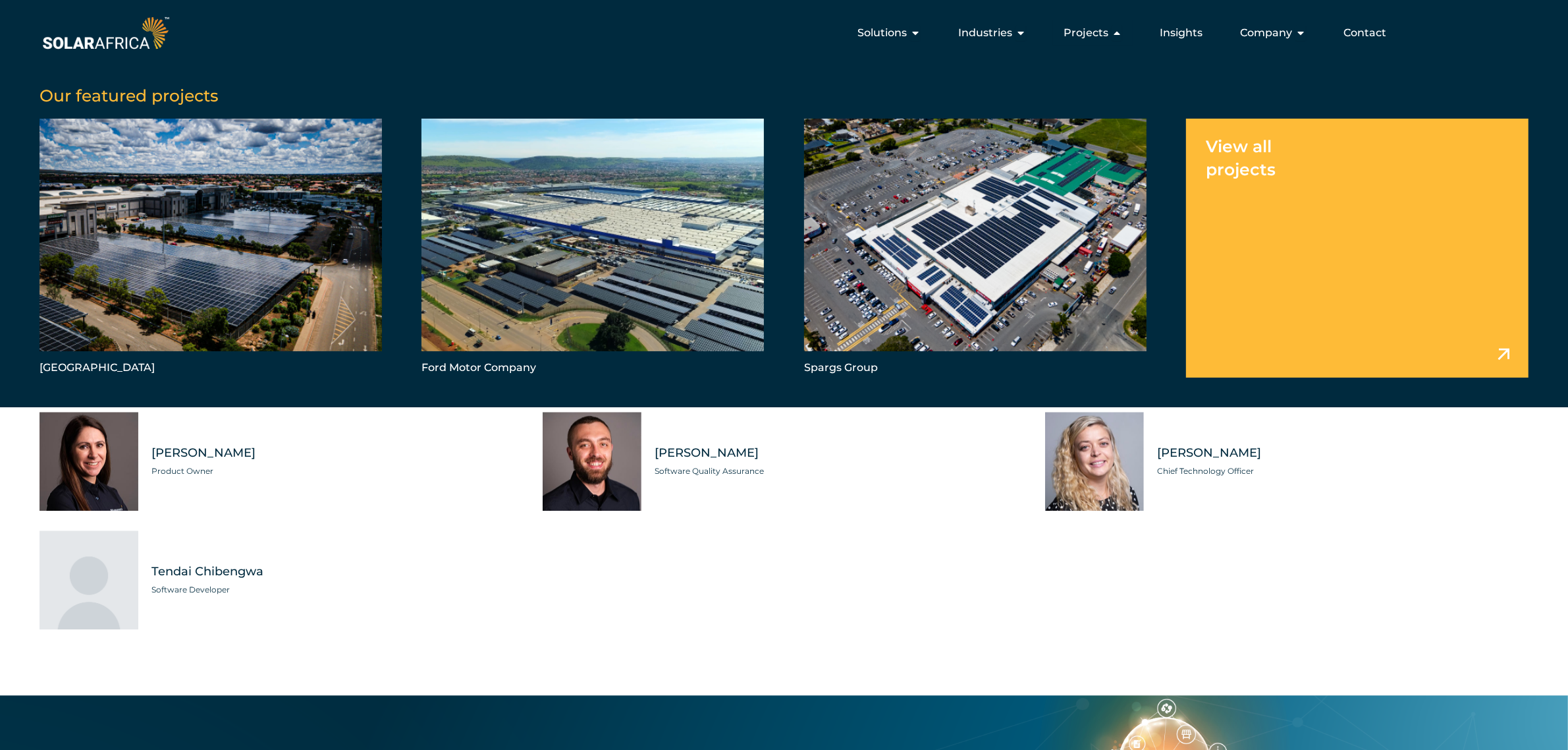
click at [1245, 162] on link "Menu" at bounding box center [1357, 248] width 343 height 259
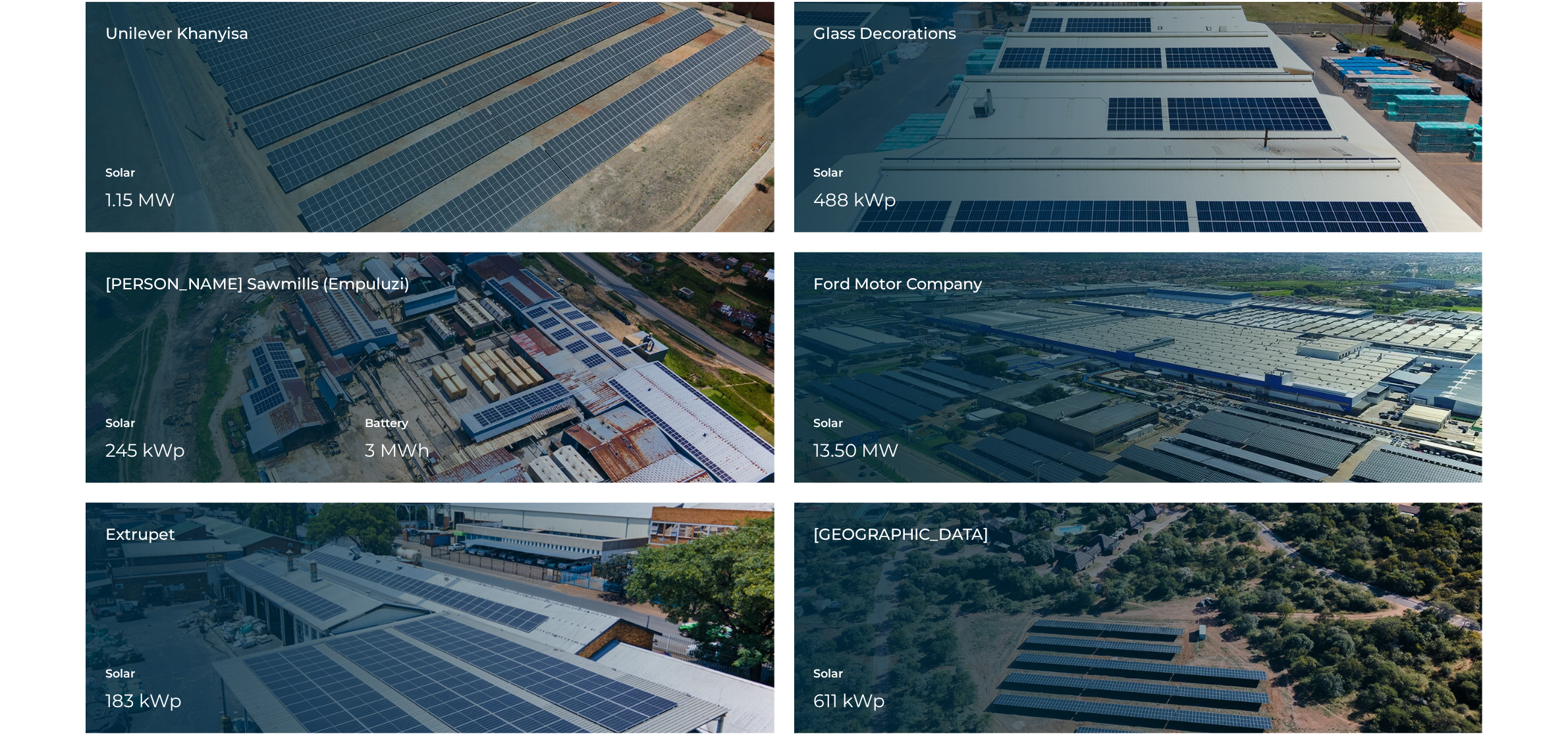
scroll to position [2306, 0]
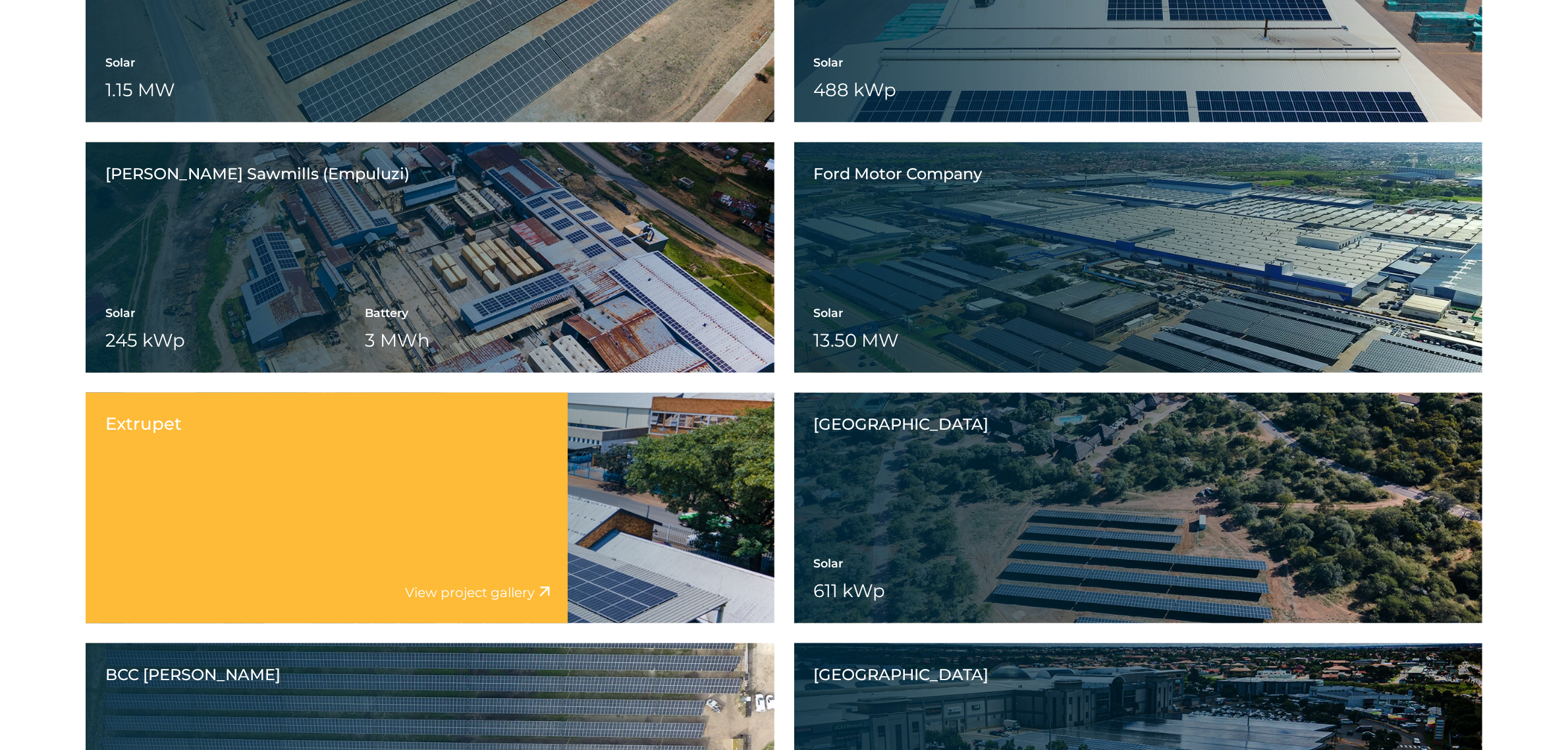
click at [352, 516] on div "Extrupet View project video View project gallery" at bounding box center [327, 507] width 482 height 230
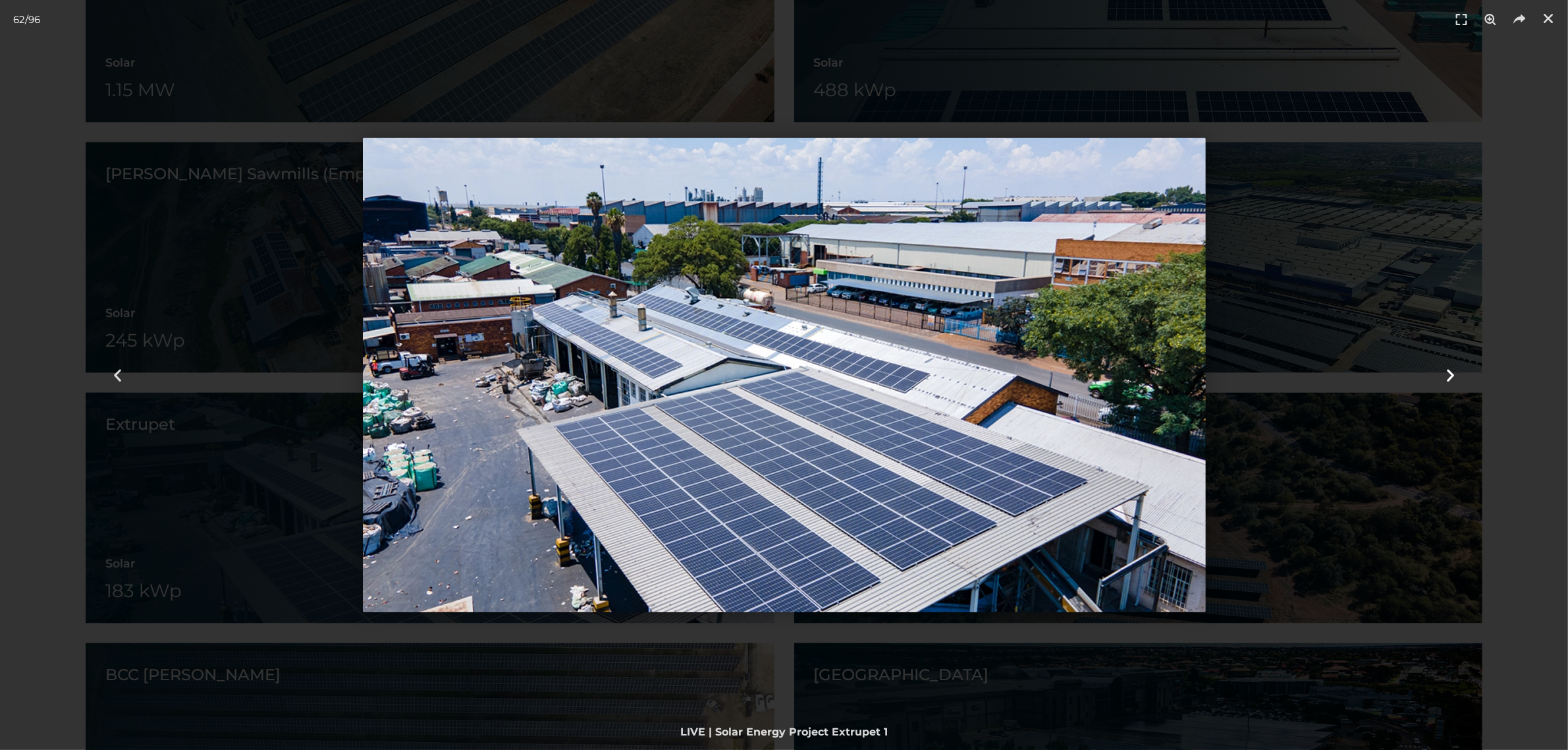
click at [1483, 288] on div "Next" at bounding box center [1450, 375] width 235 height 750
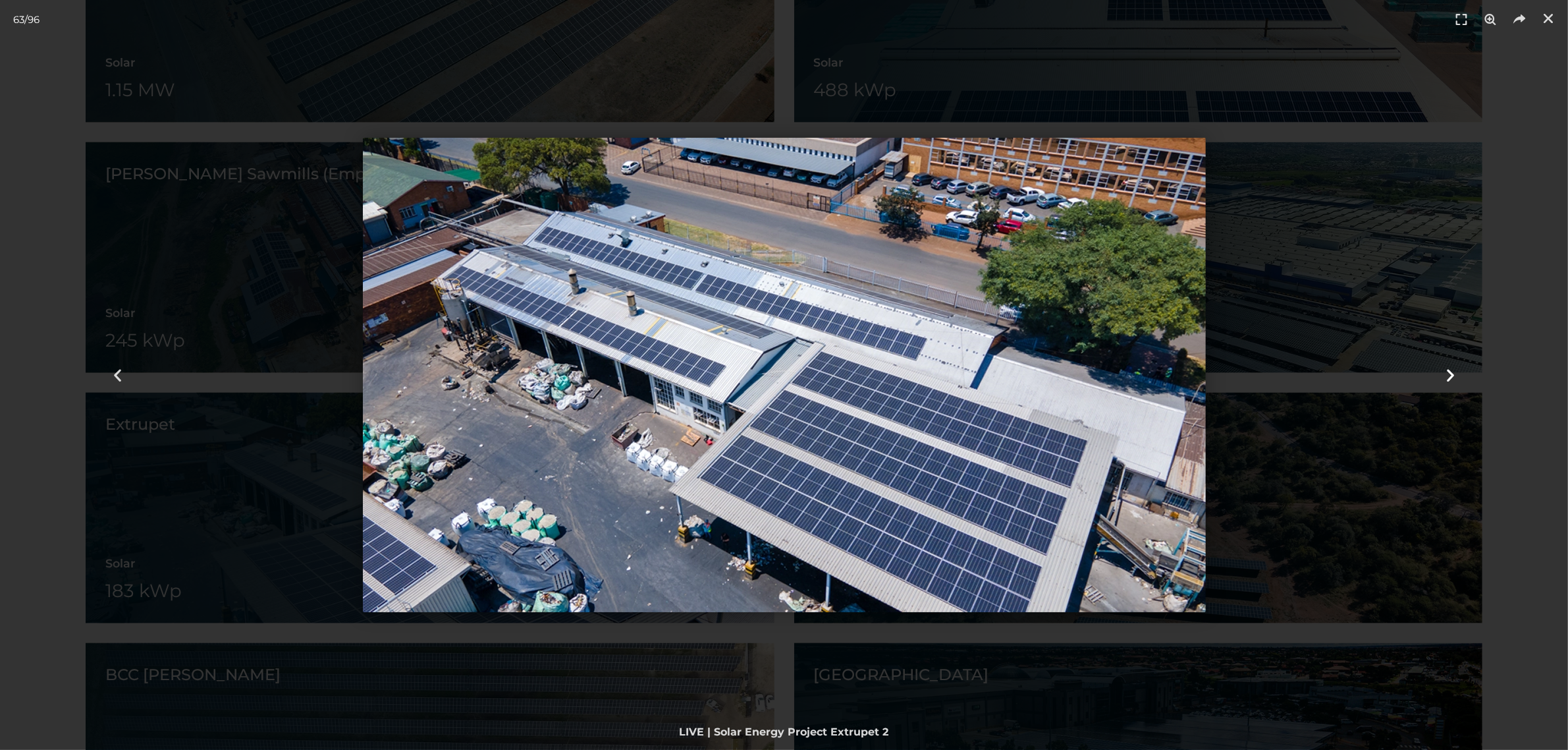
click at [1447, 373] on icon "Next slide" at bounding box center [1450, 375] width 17 height 17
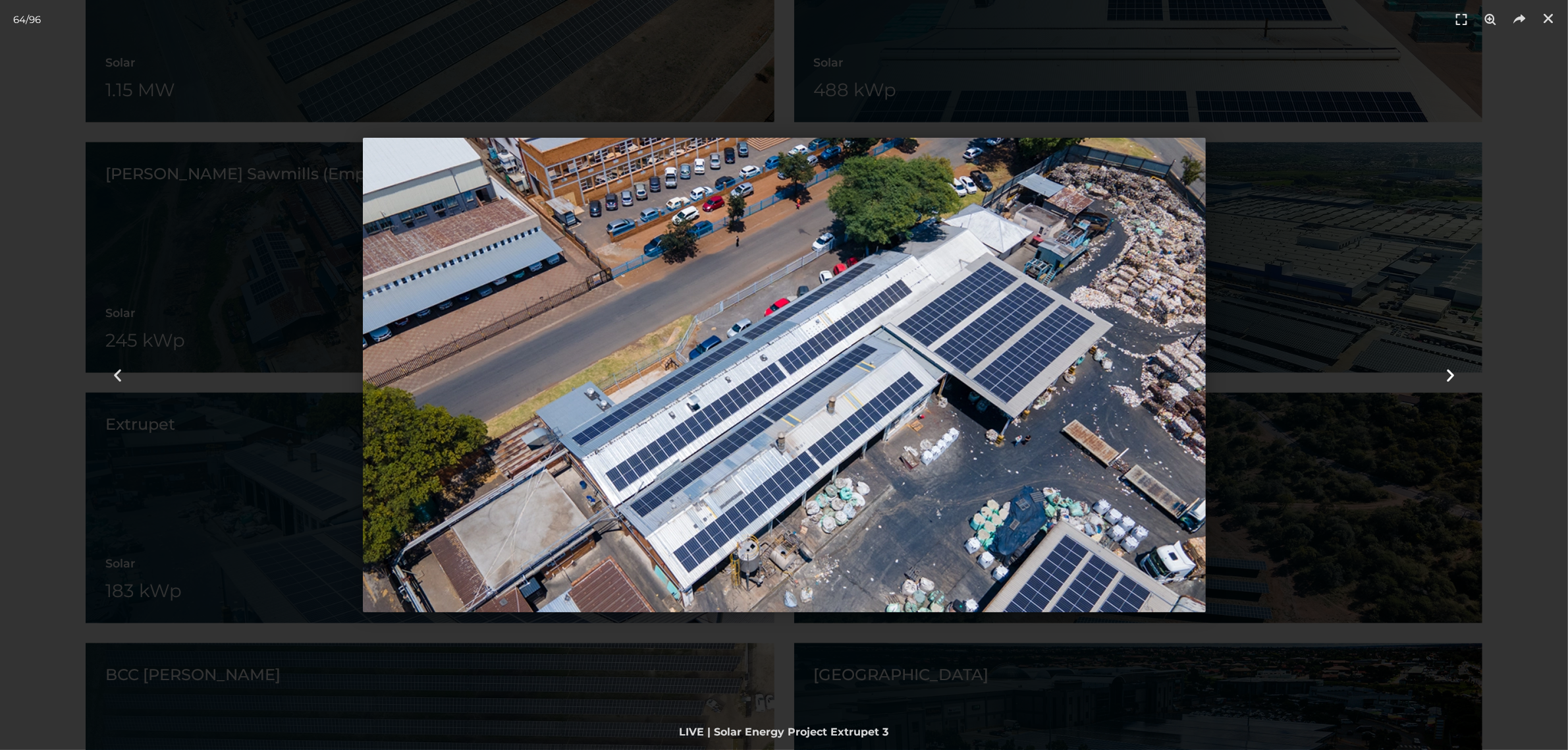
click at [1447, 373] on icon "Next slide" at bounding box center [1450, 375] width 17 height 17
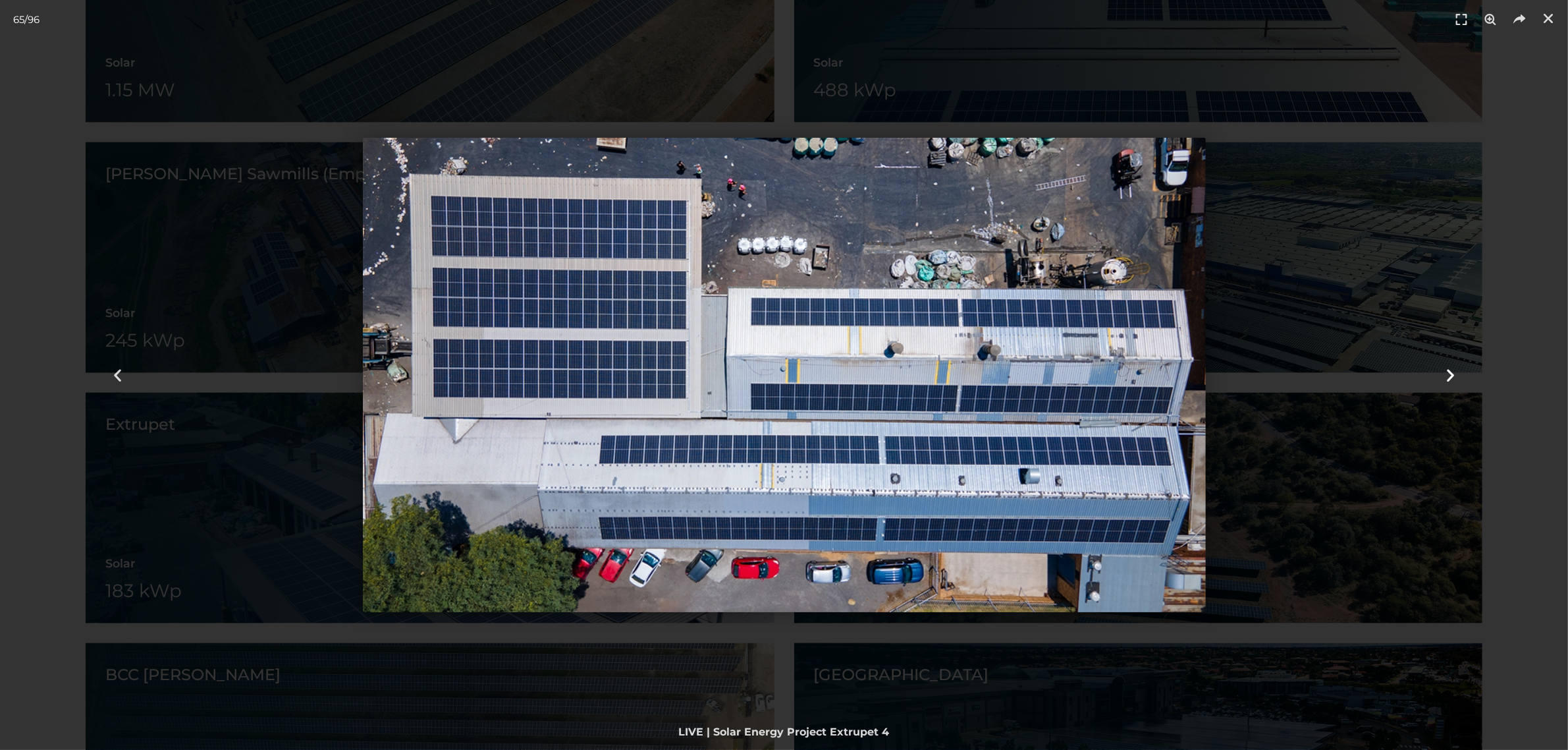
click at [1447, 373] on icon "Next slide" at bounding box center [1450, 375] width 17 height 17
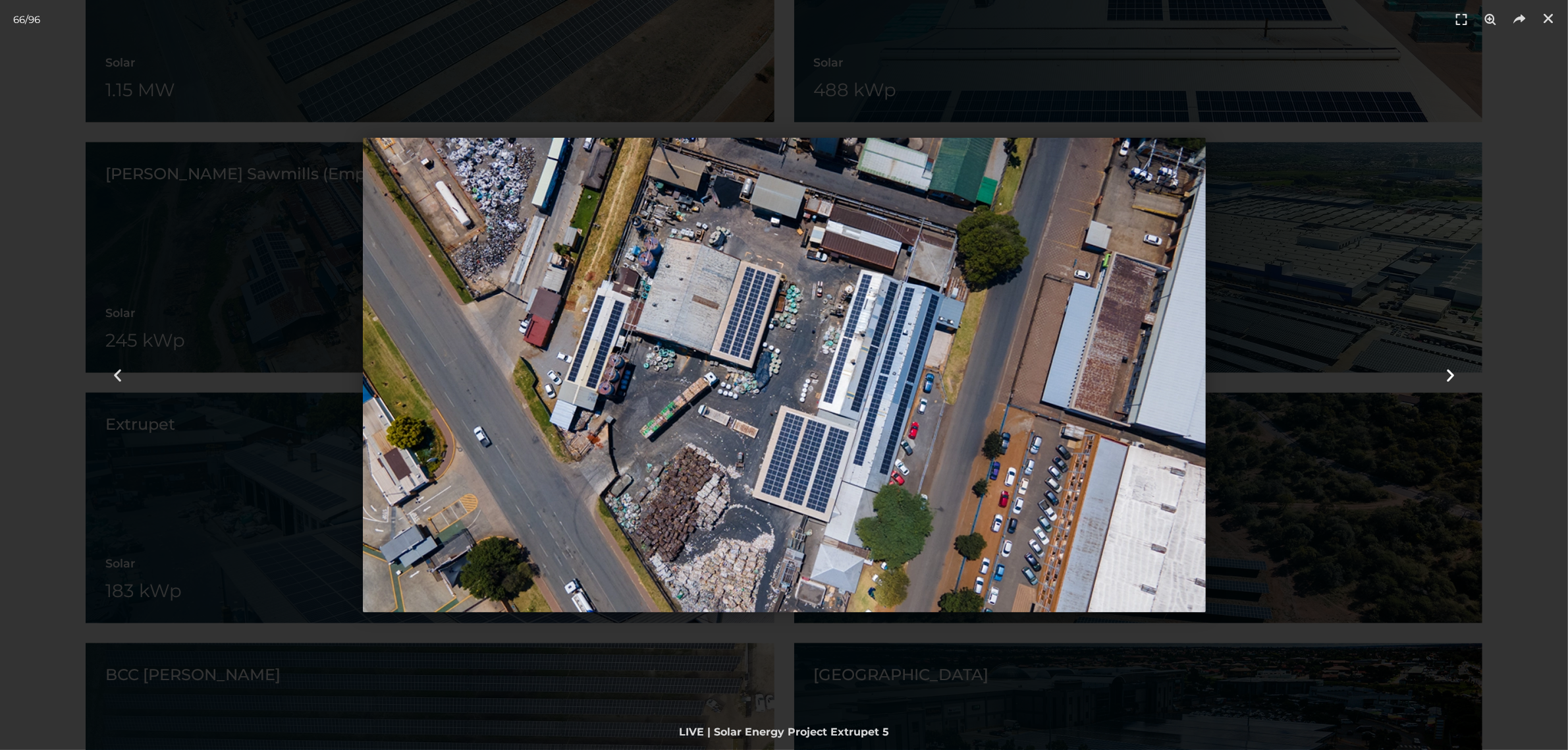
click at [1447, 373] on icon "Next slide" at bounding box center [1450, 375] width 17 height 17
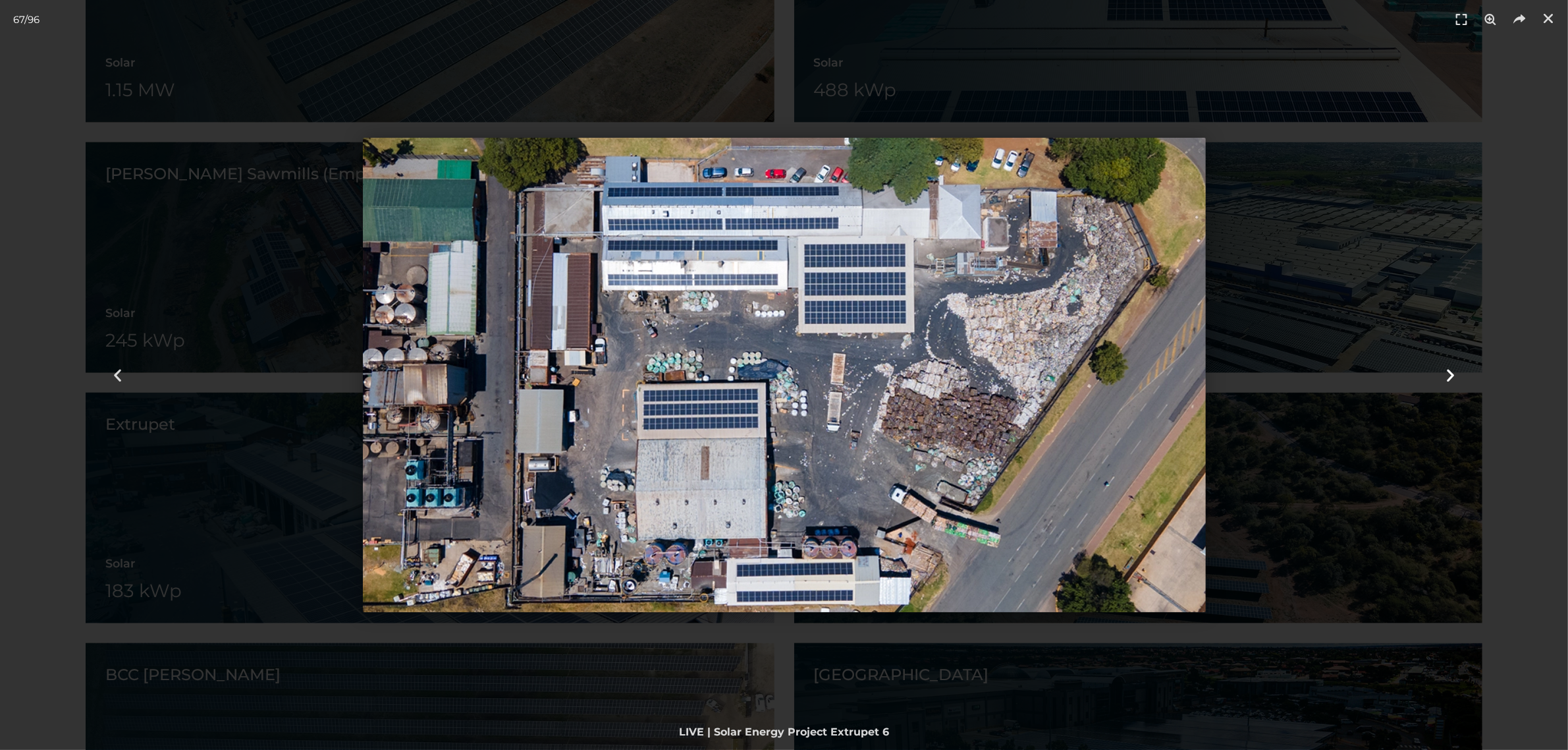
click at [1447, 373] on icon "Next slide" at bounding box center [1450, 375] width 17 height 17
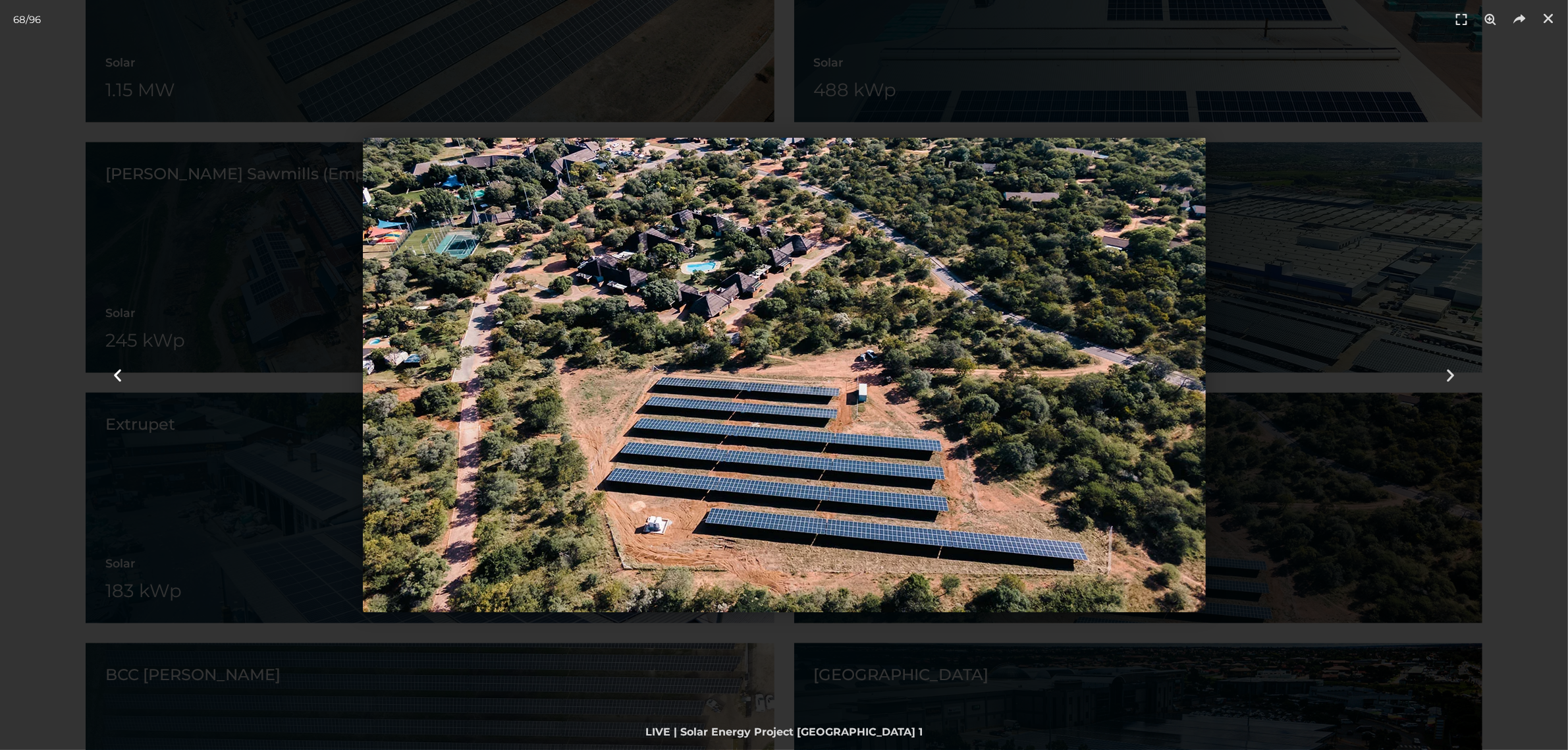
click at [34, 273] on div "Tap to select the previous period" at bounding box center [118, 375] width 235 height 750
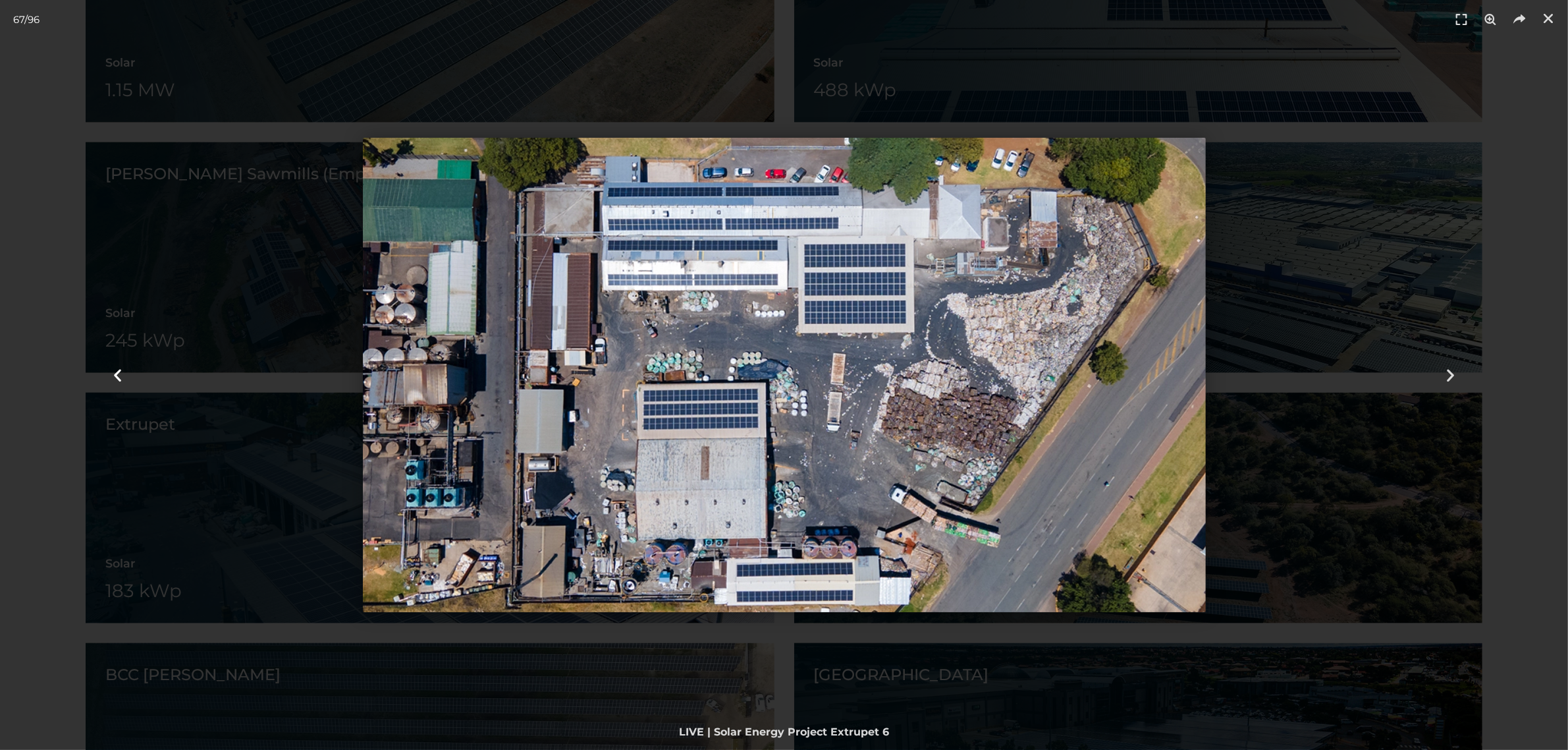
click at [30, 270] on div "Tap to select the previous period" at bounding box center [118, 375] width 235 height 750
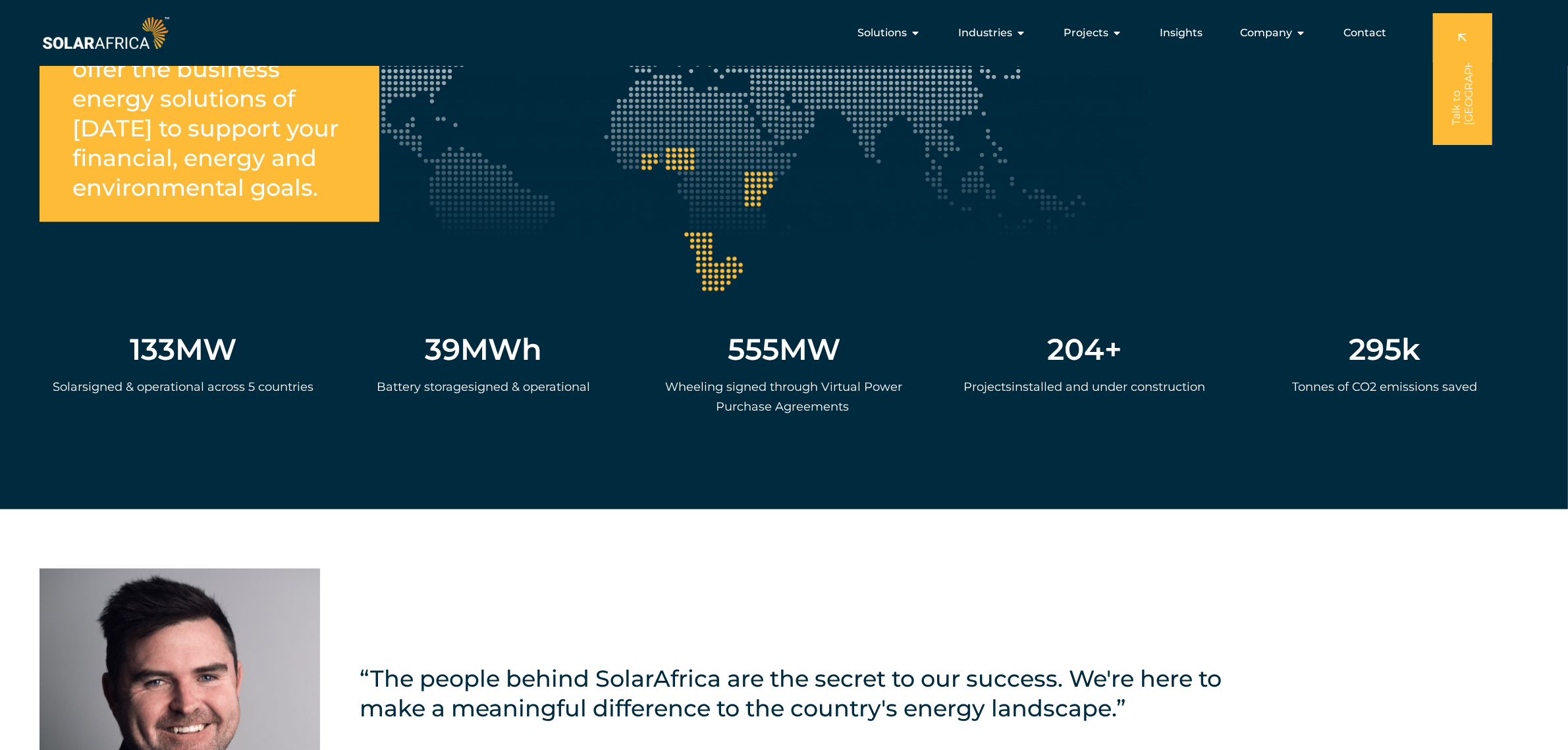
scroll to position [2586, 0]
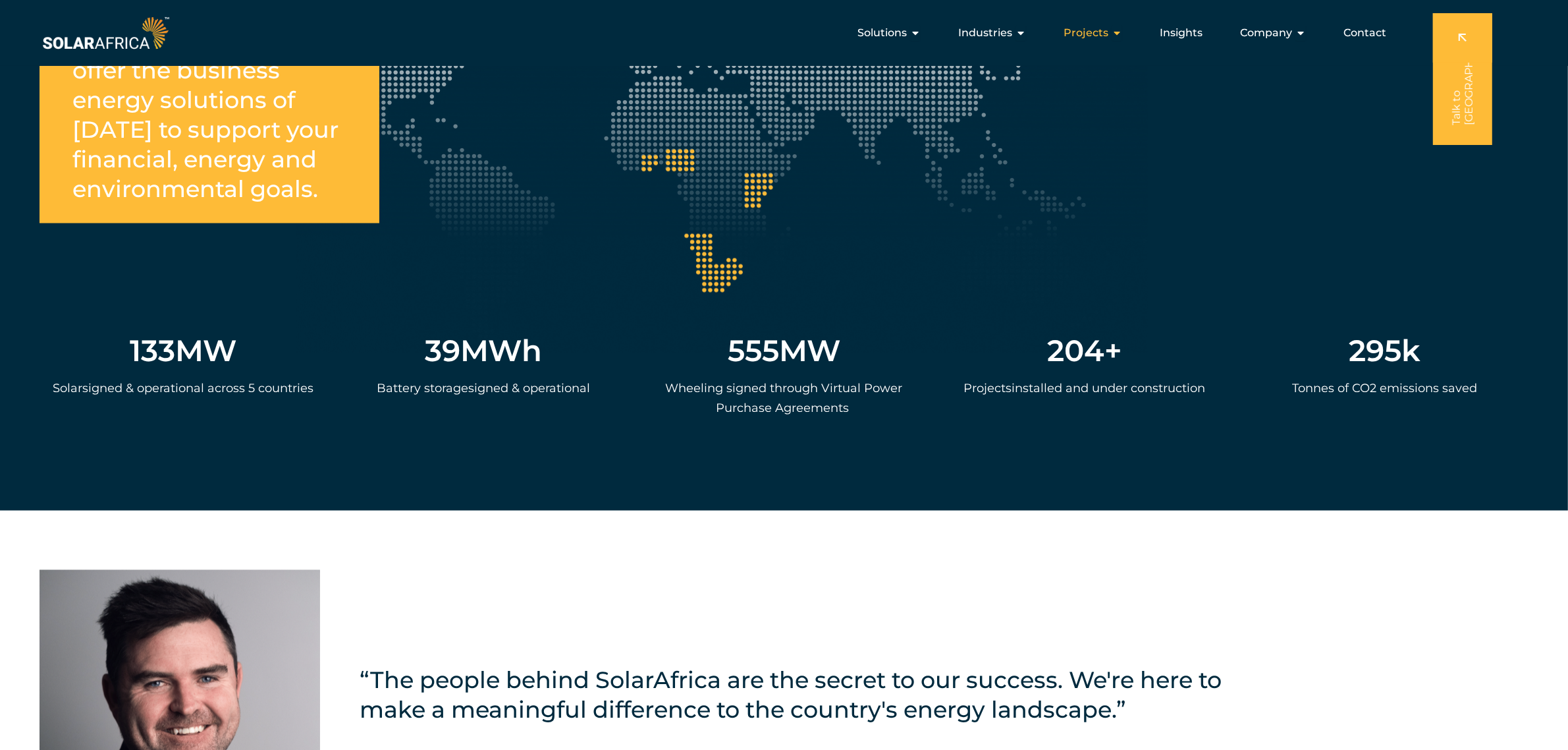
click at [1078, 31] on span "Projects" at bounding box center [1085, 33] width 45 height 16
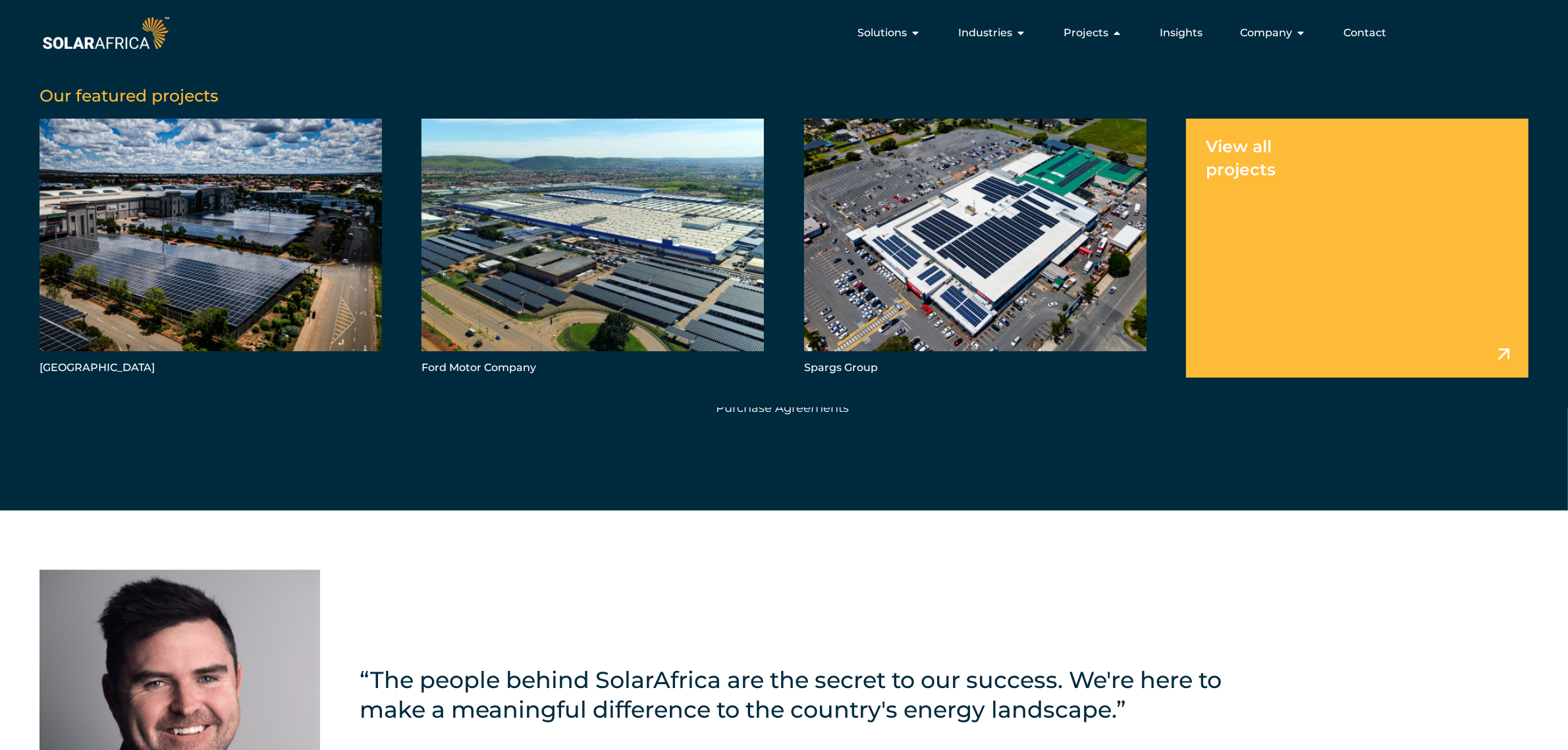
click at [1324, 263] on link "Menu" at bounding box center [1357, 248] width 343 height 259
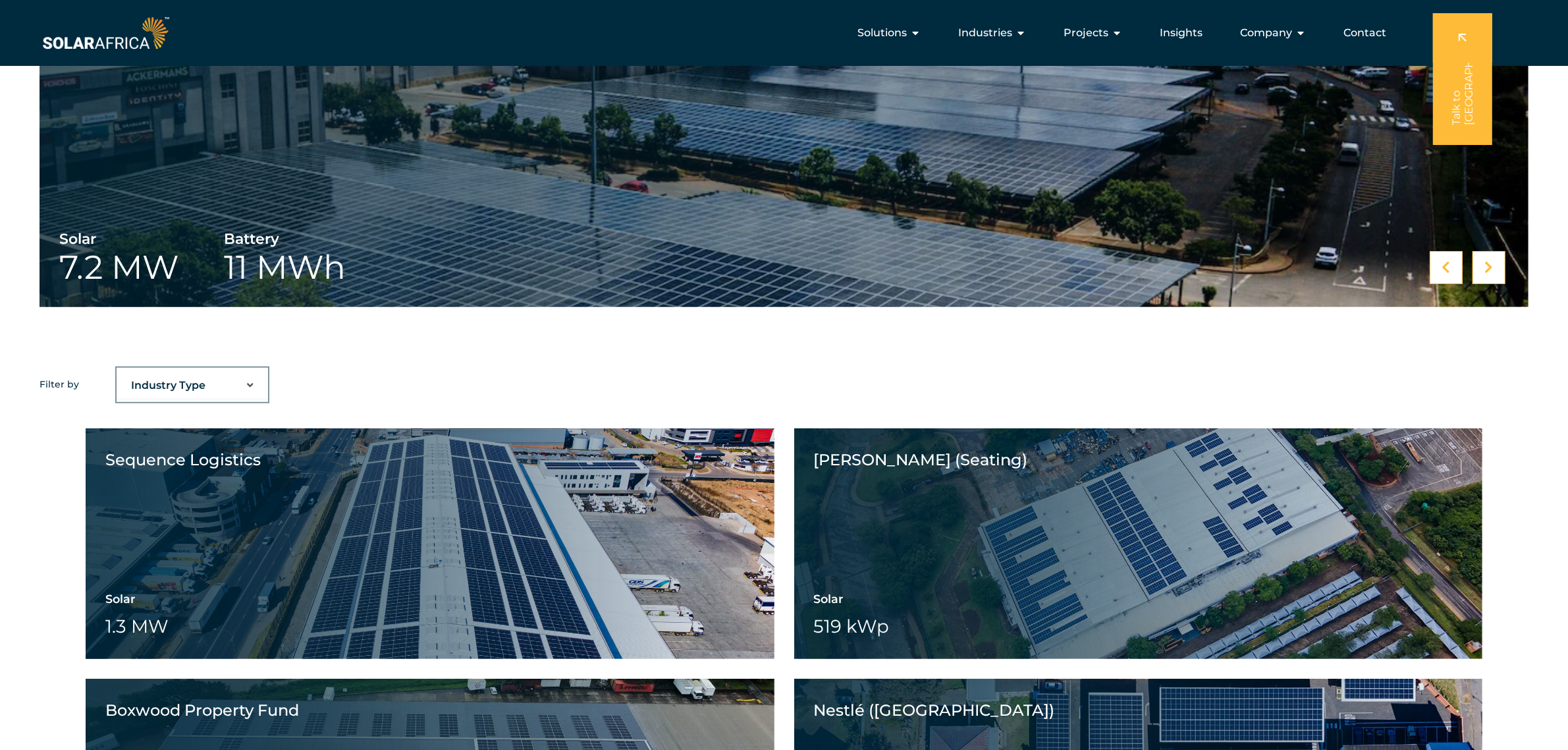
scroll to position [659, 0]
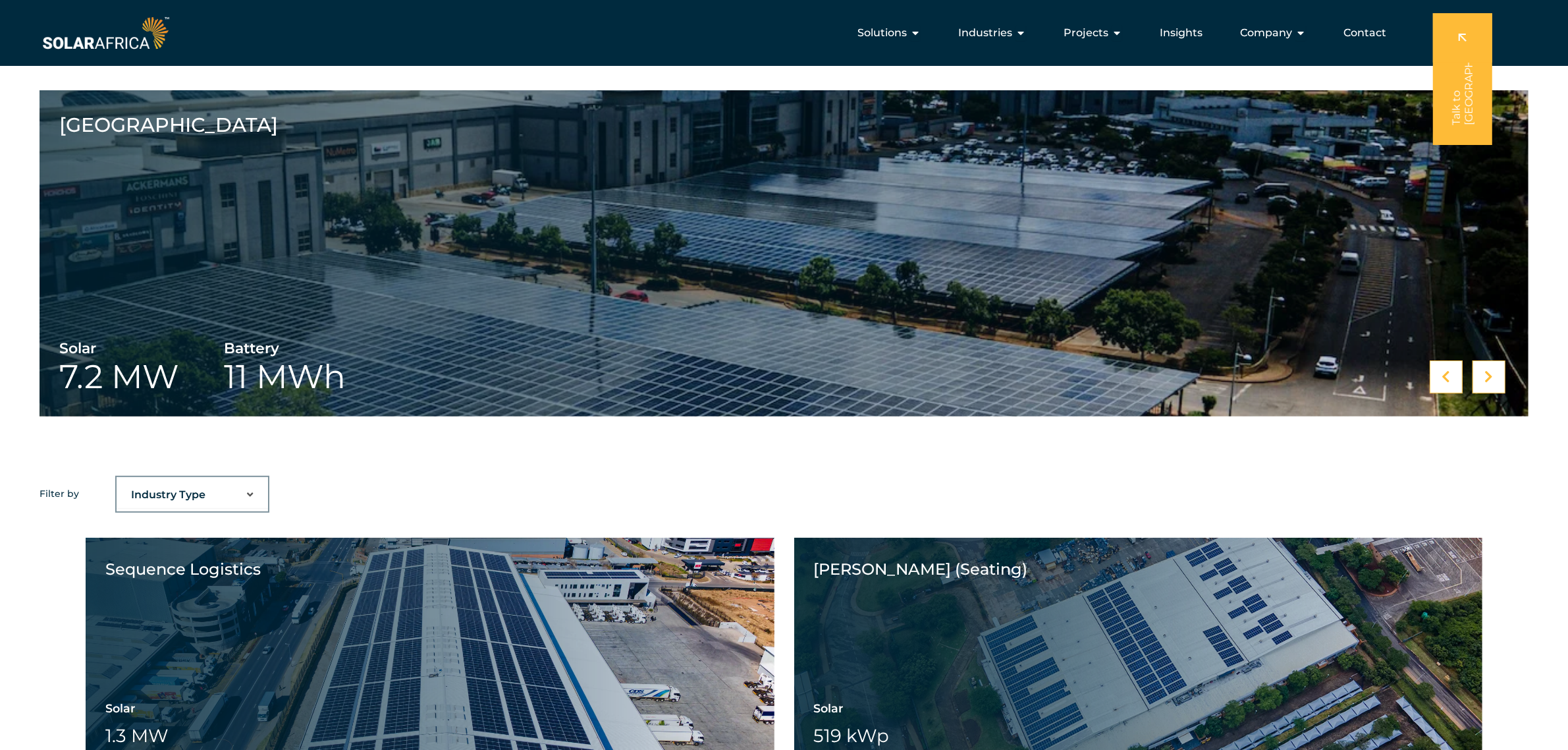
click at [1486, 374] on icon at bounding box center [1489, 376] width 9 height 13
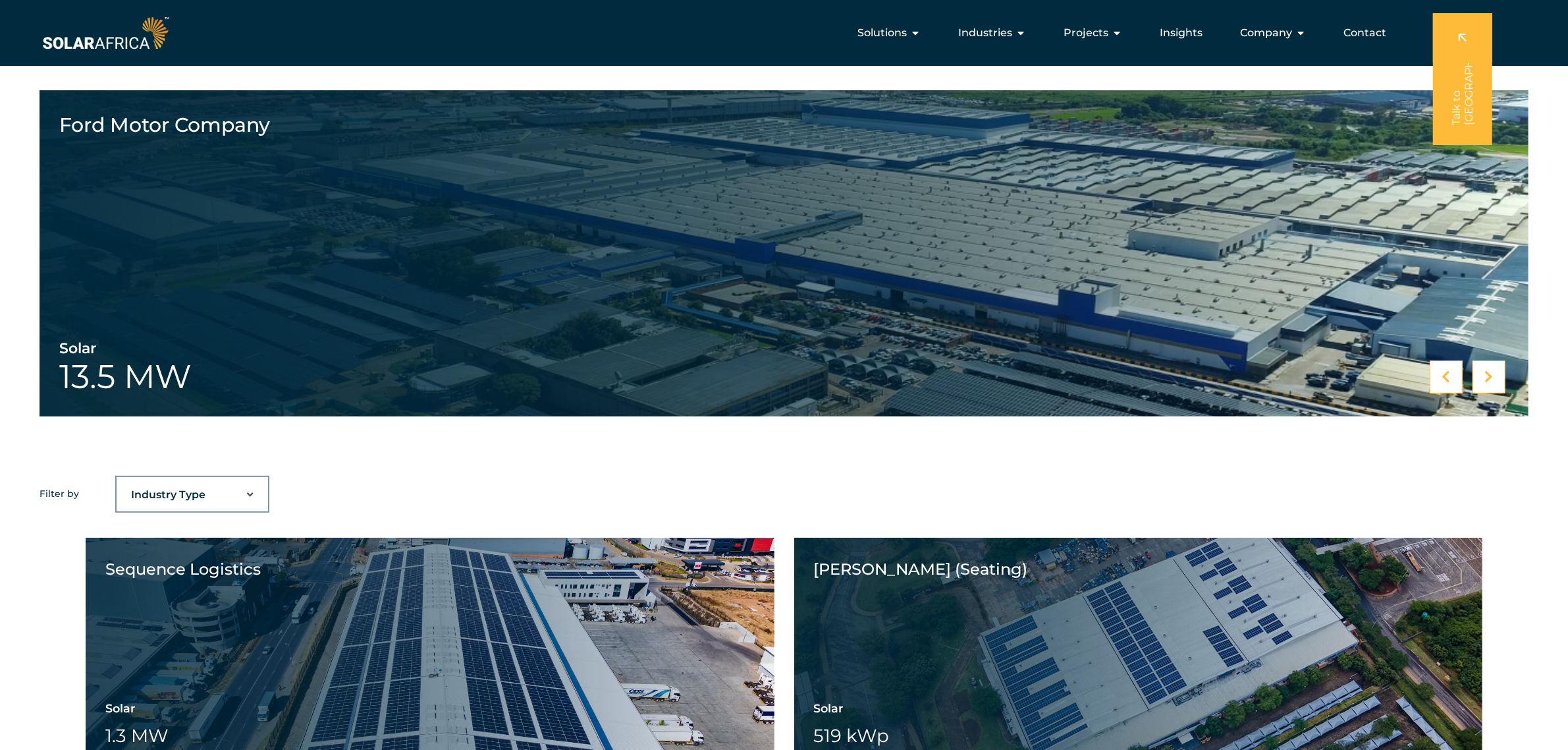
click at [1486, 374] on icon at bounding box center [1489, 376] width 9 height 13
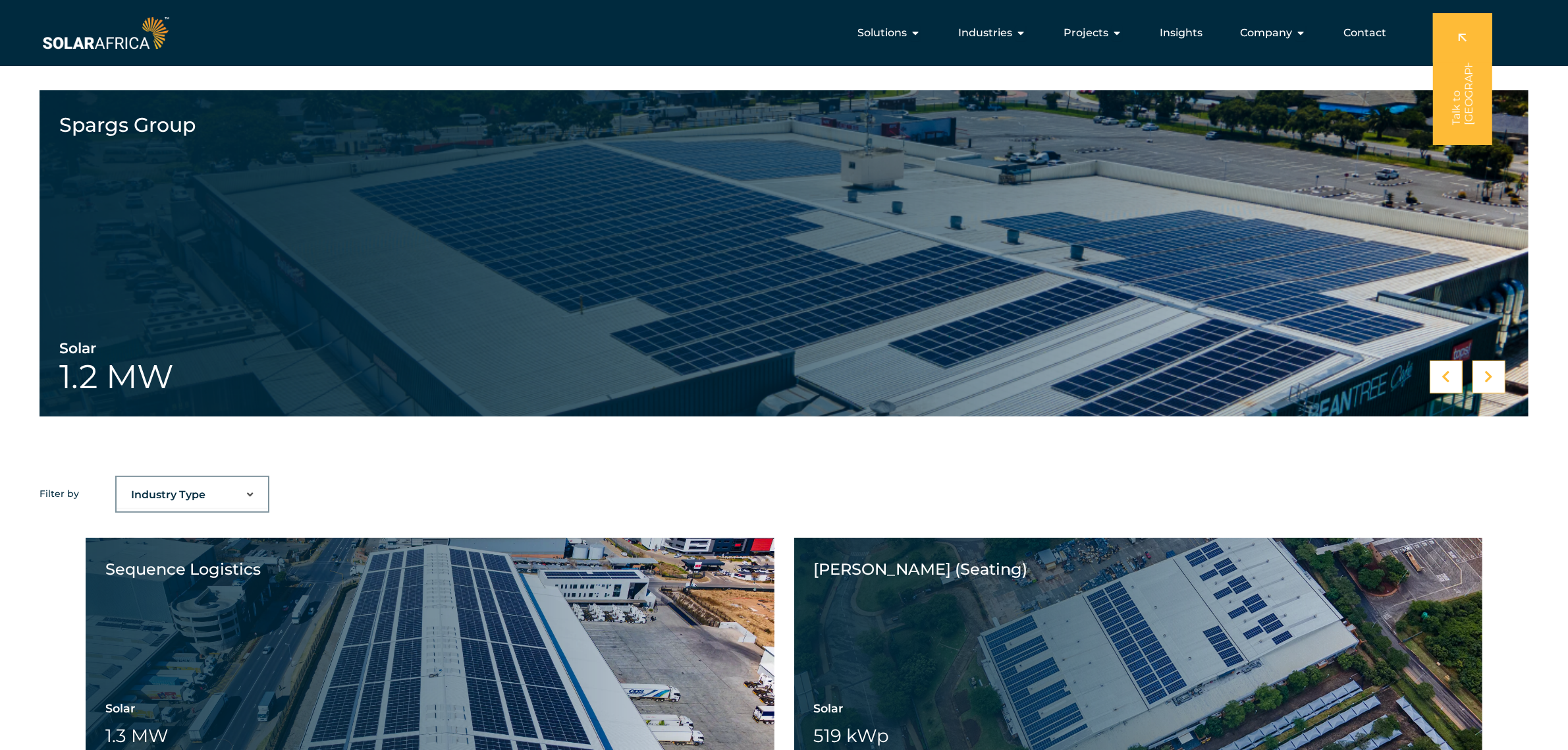
click at [1486, 374] on icon at bounding box center [1489, 376] width 9 height 13
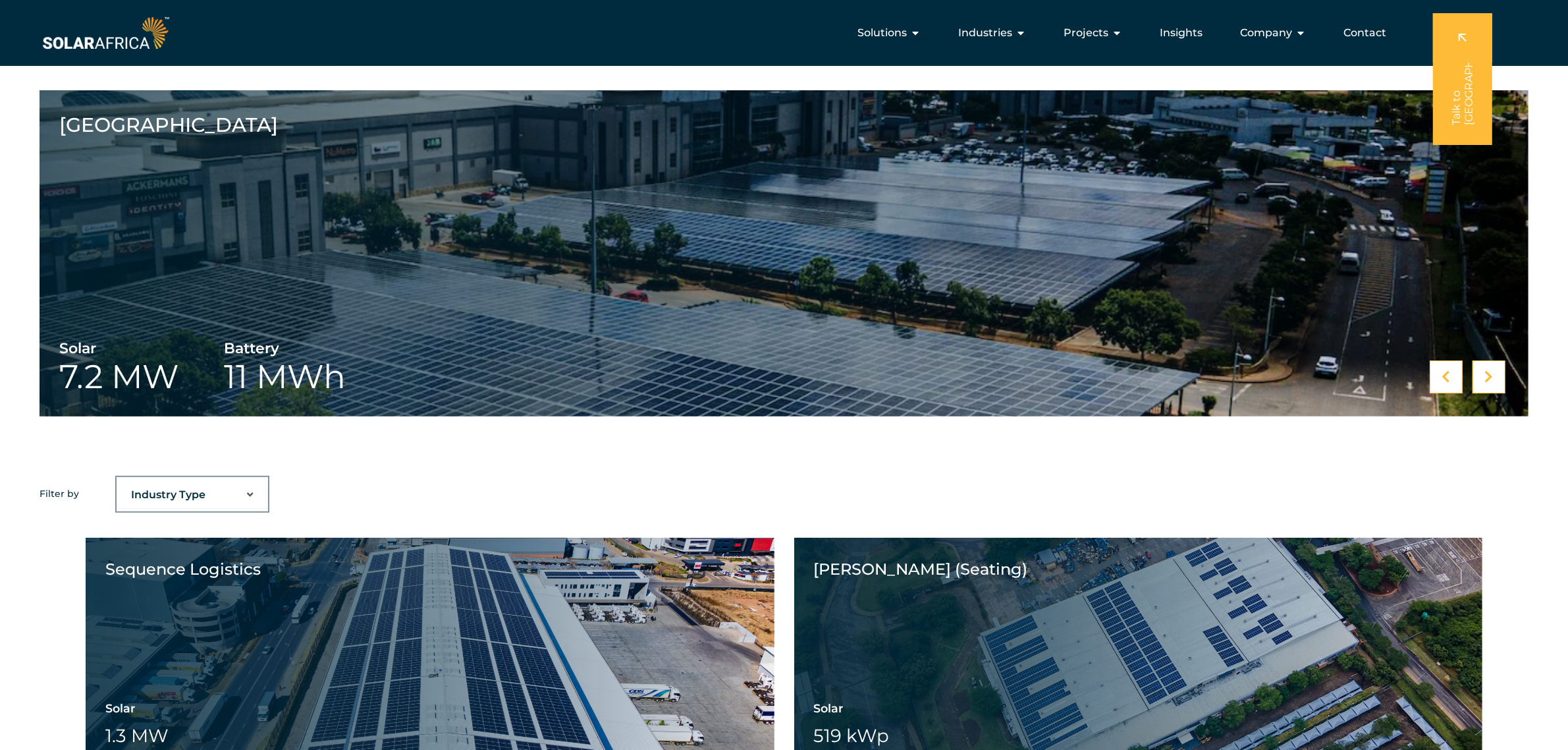
click at [1486, 374] on icon at bounding box center [1489, 376] width 9 height 13
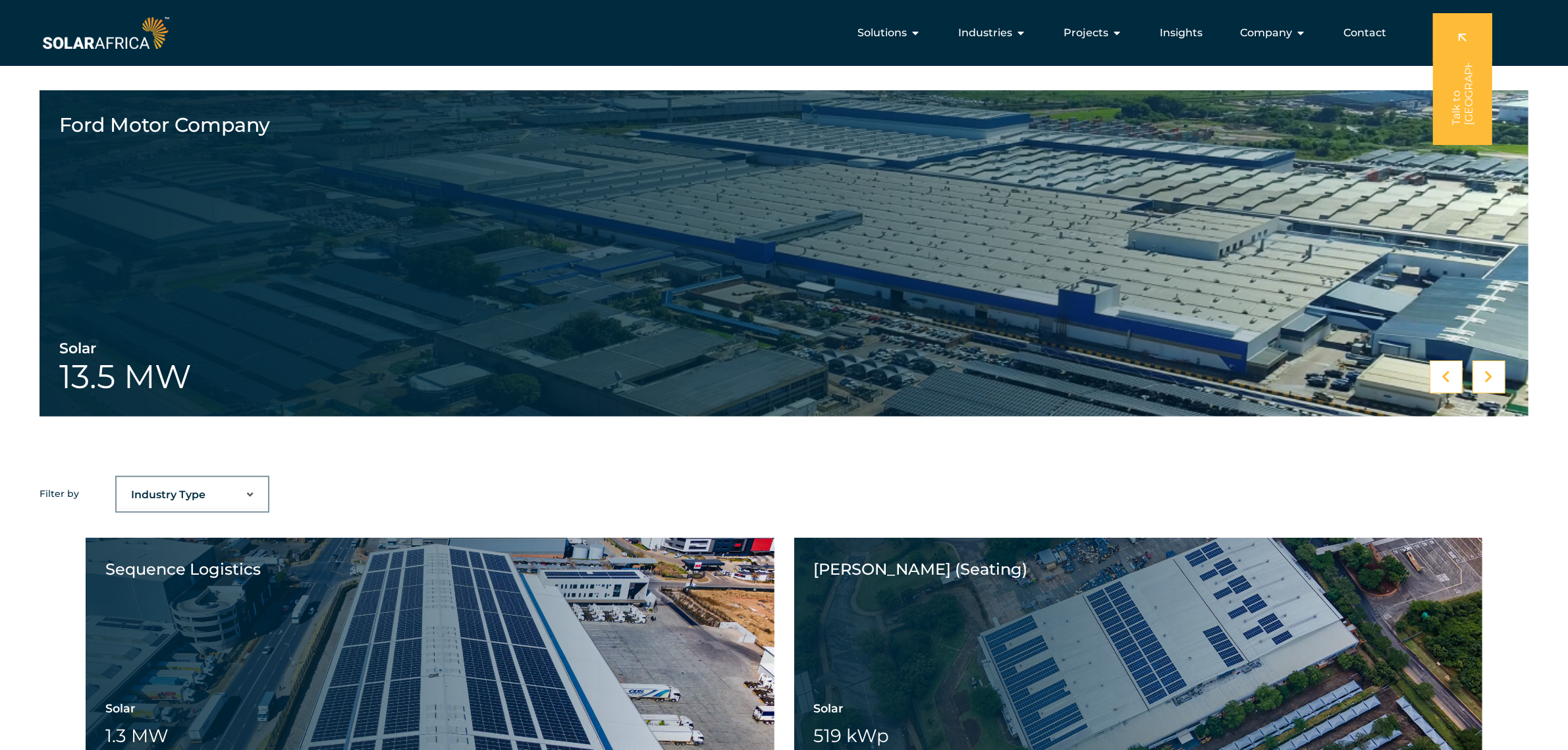
click at [1486, 374] on icon at bounding box center [1489, 376] width 9 height 13
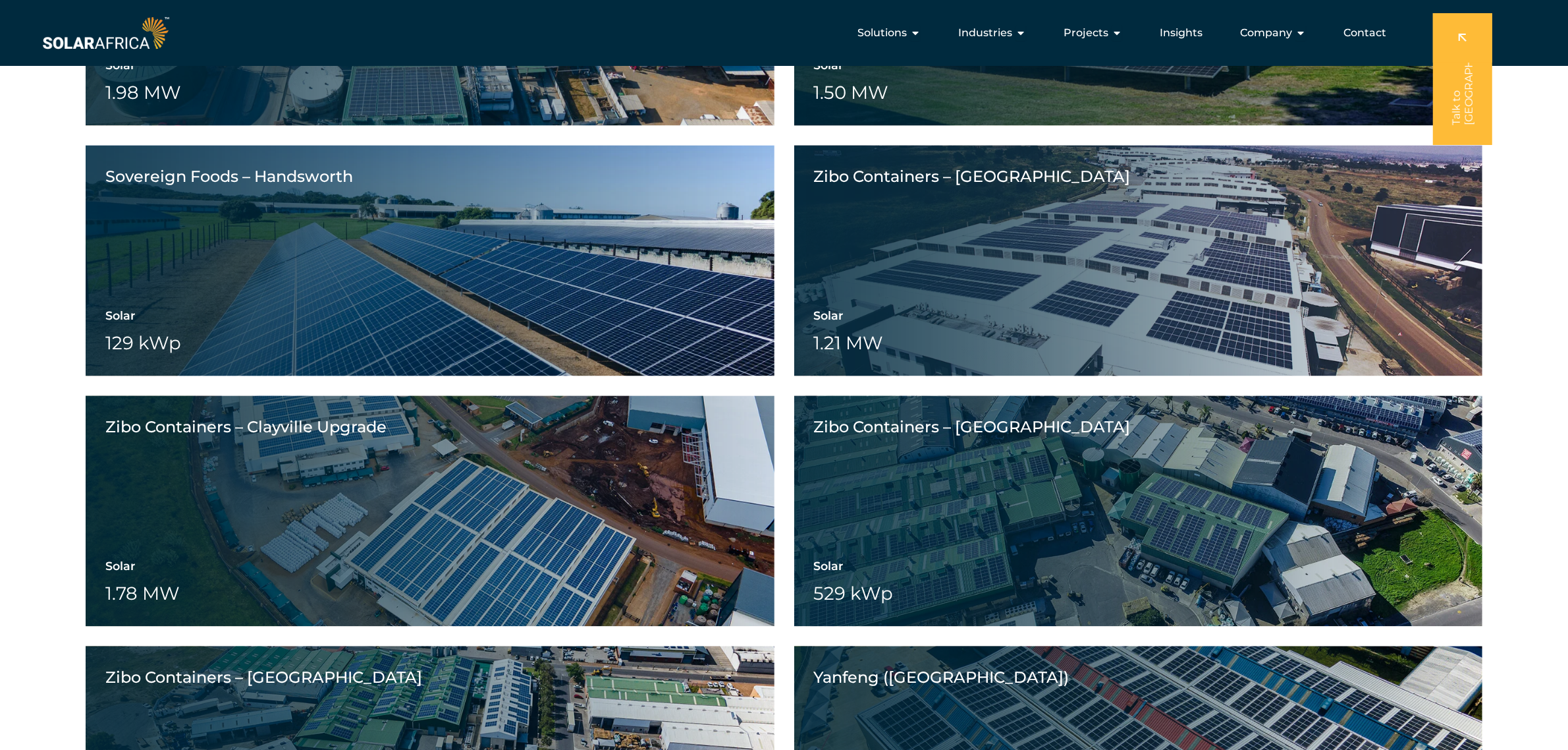
scroll to position [3273, 0]
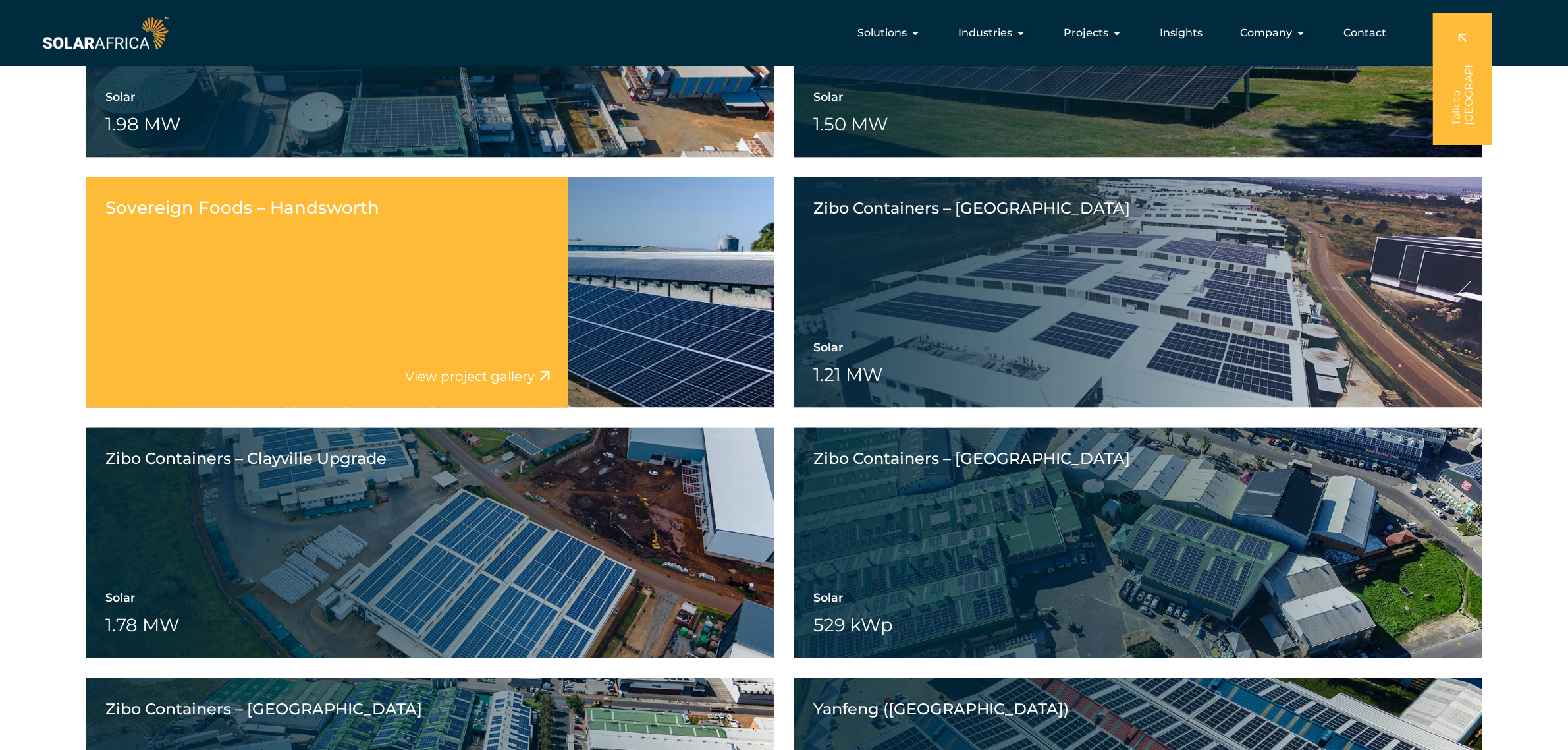
click at [356, 290] on div "Sovereign Foods – Handsworth View project video View project gallery" at bounding box center [327, 292] width 482 height 230
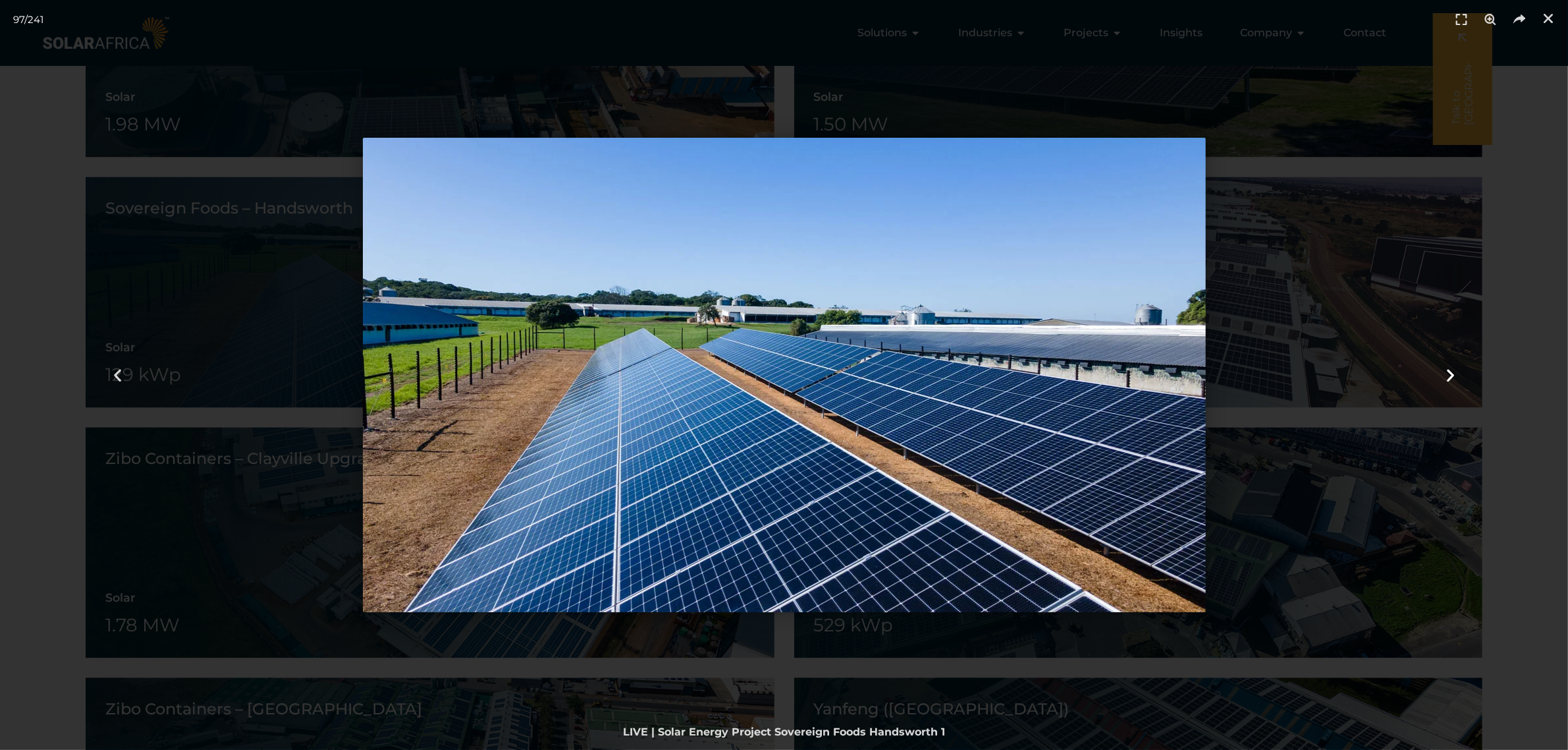
click at [1442, 371] on icon "Next slide" at bounding box center [1450, 375] width 17 height 17
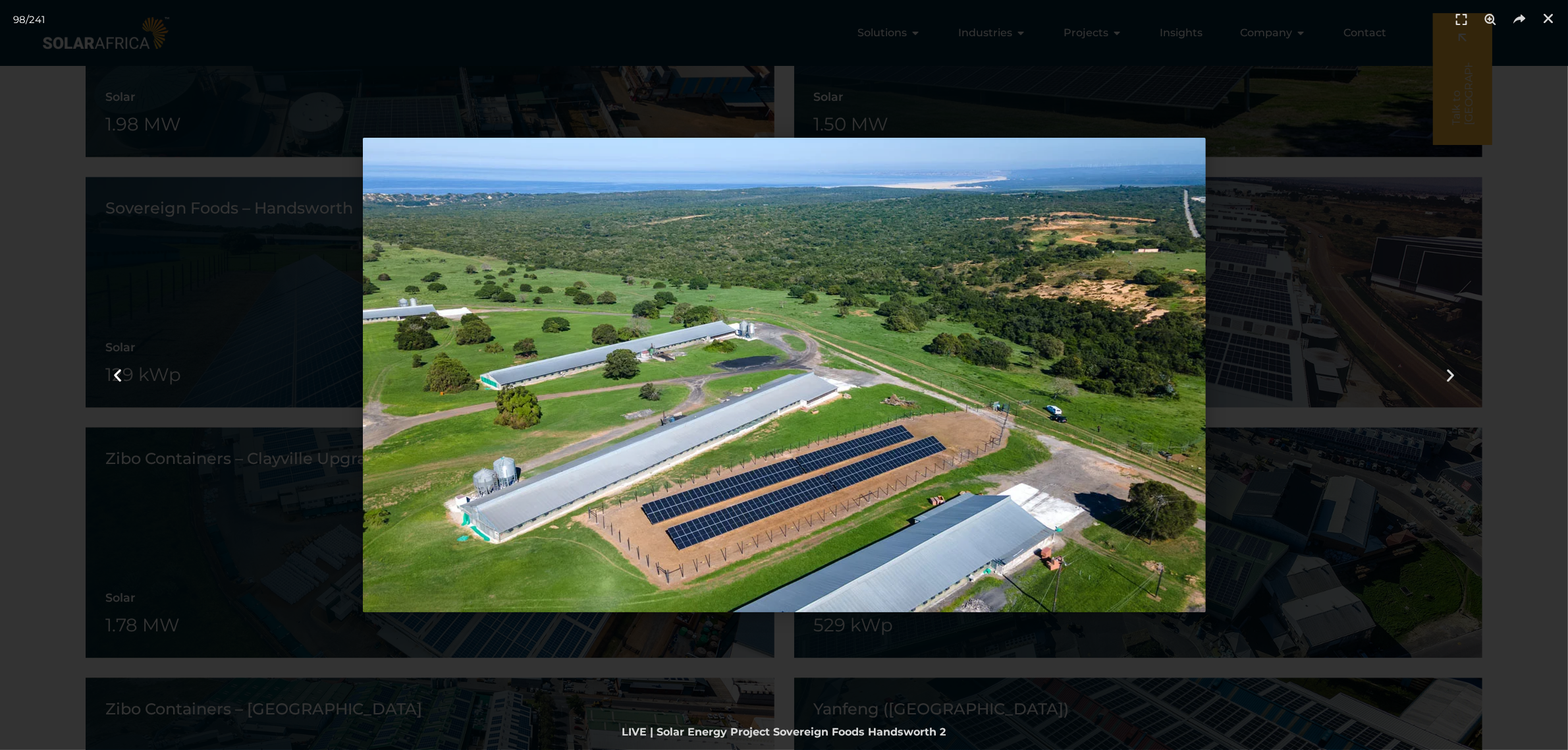
click at [126, 352] on div "Tap to select the previous period" at bounding box center [118, 375] width 235 height 750
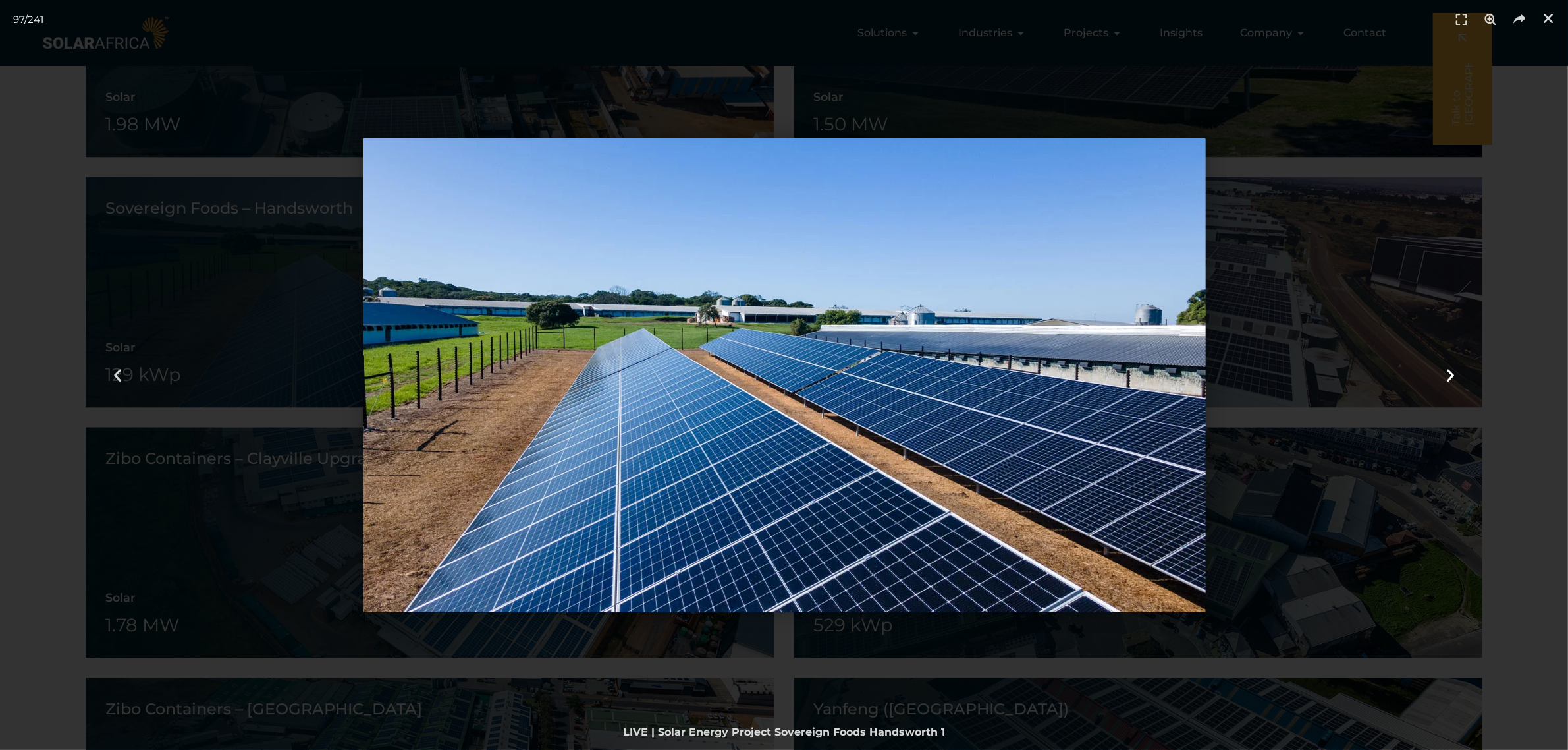
click at [1444, 373] on icon "Next slide" at bounding box center [1450, 375] width 17 height 17
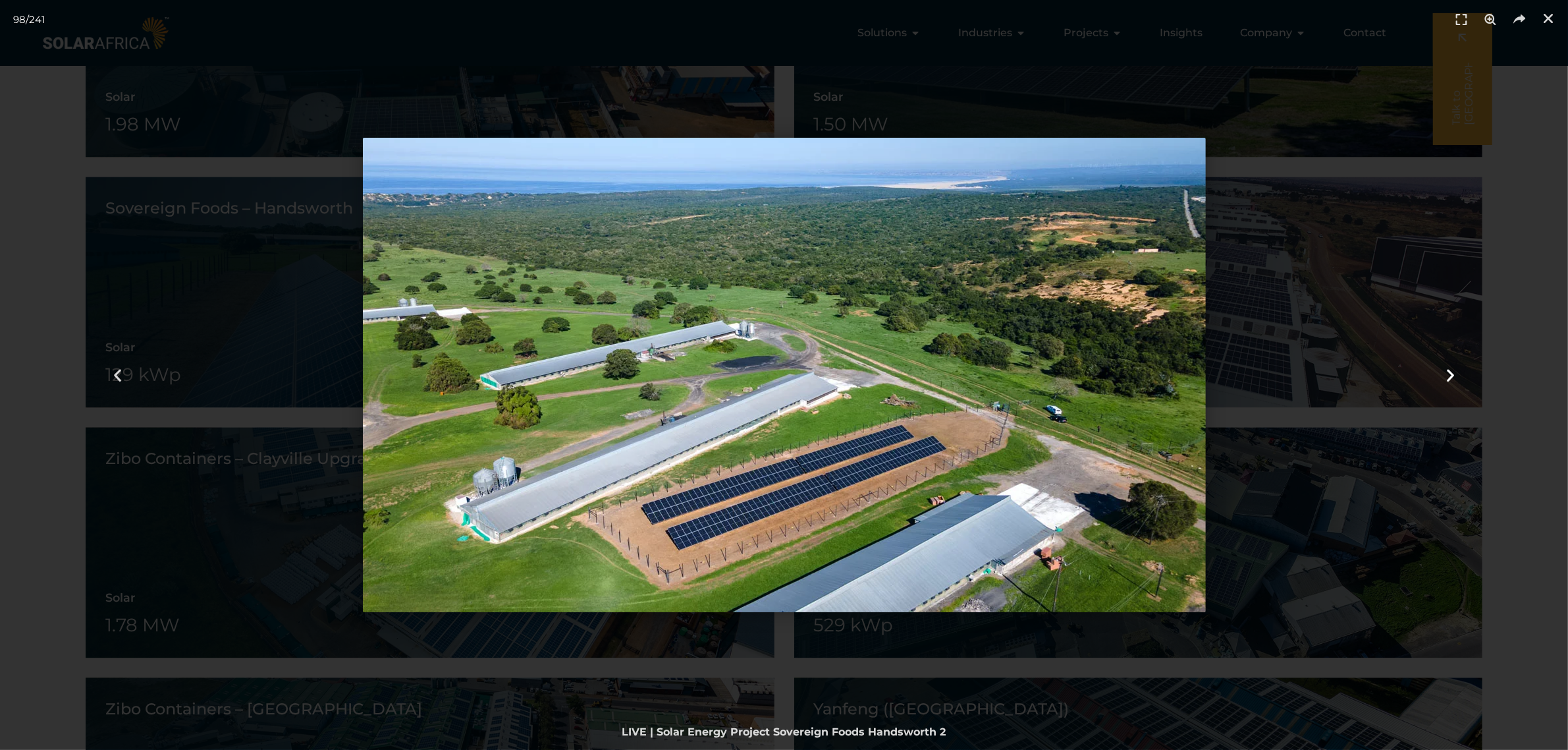
click at [1444, 373] on icon "Next slide" at bounding box center [1450, 375] width 17 height 17
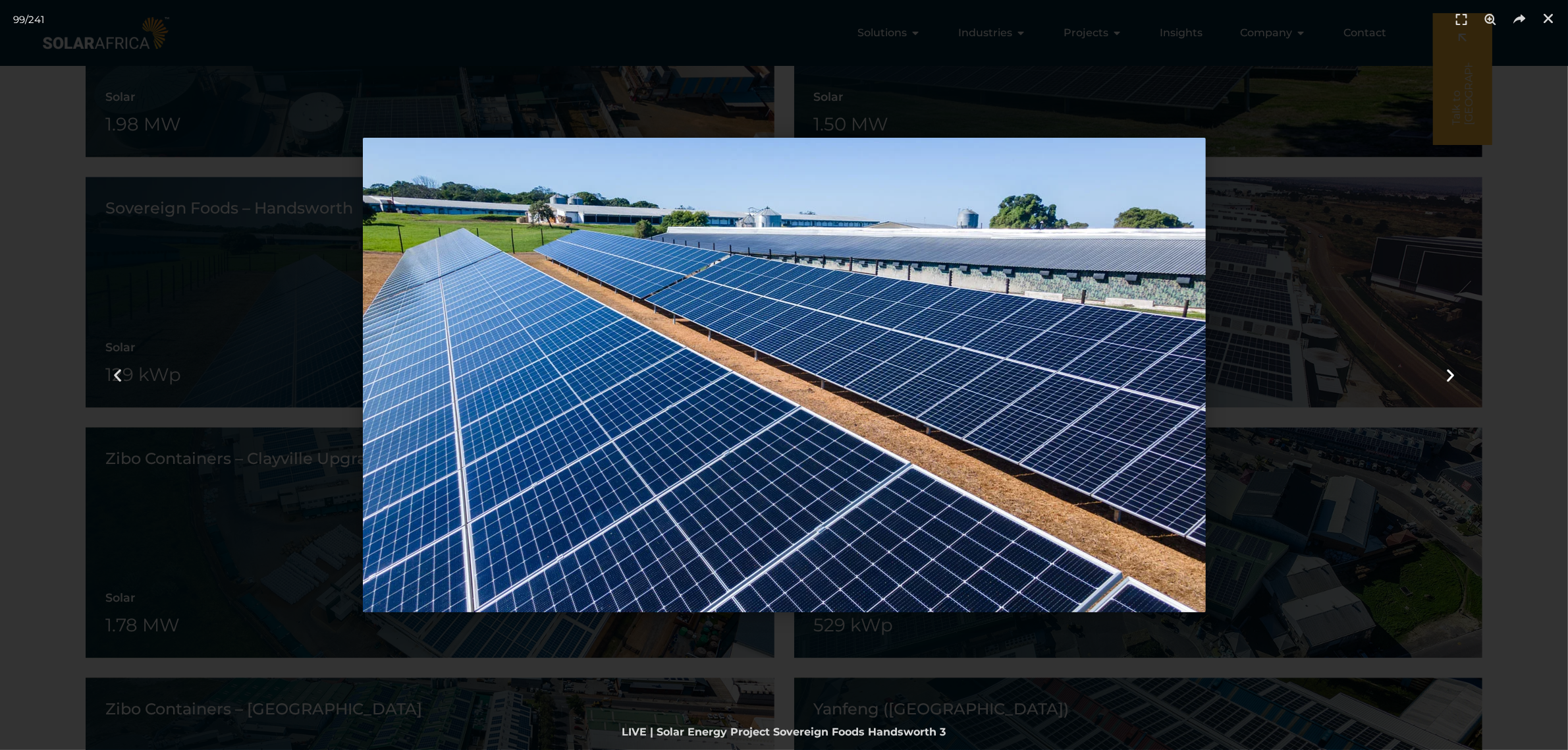
click at [1444, 373] on icon "Next slide" at bounding box center [1450, 375] width 17 height 17
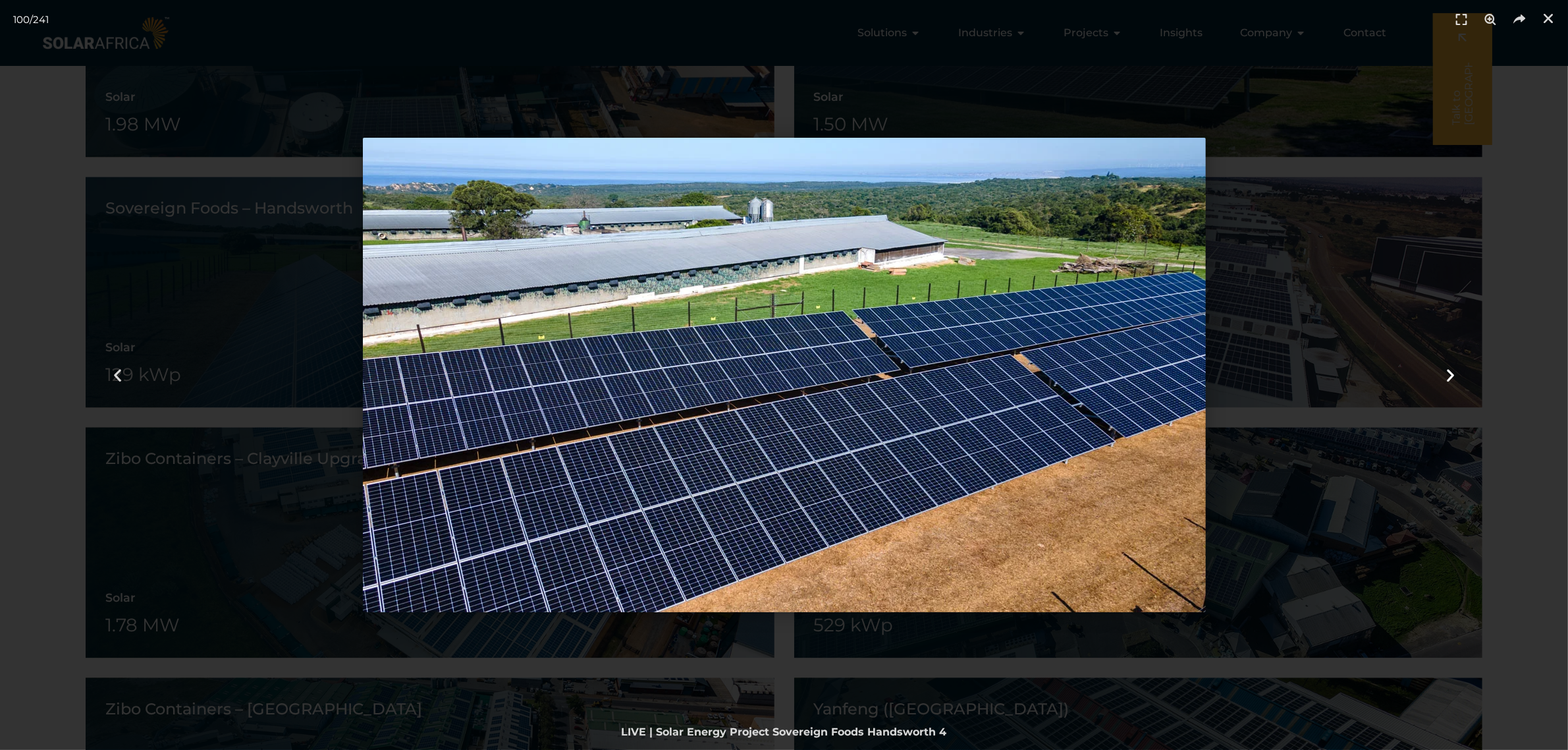
click at [1444, 373] on icon "Next slide" at bounding box center [1450, 375] width 17 height 17
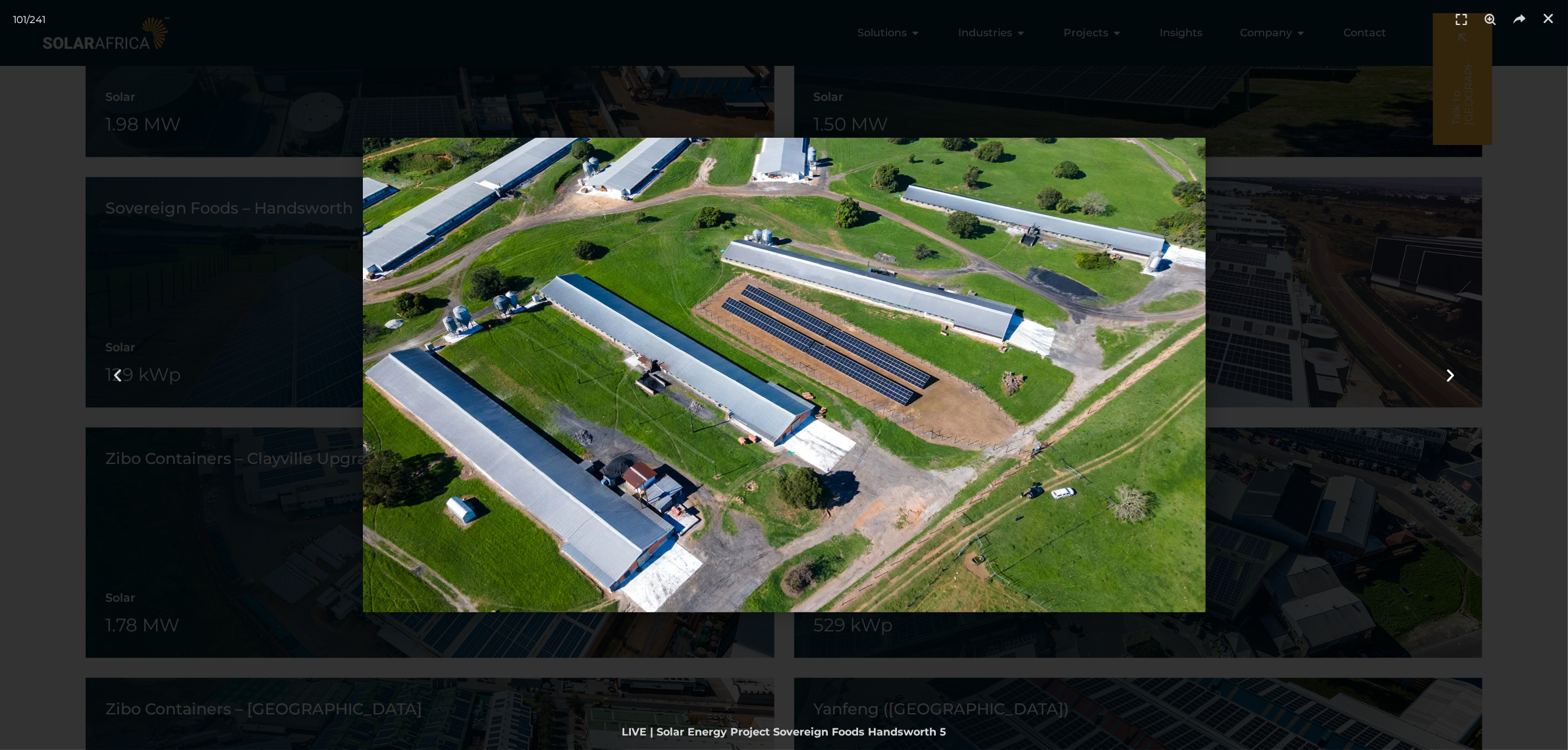
click at [1502, 265] on div "Next" at bounding box center [1450, 375] width 235 height 750
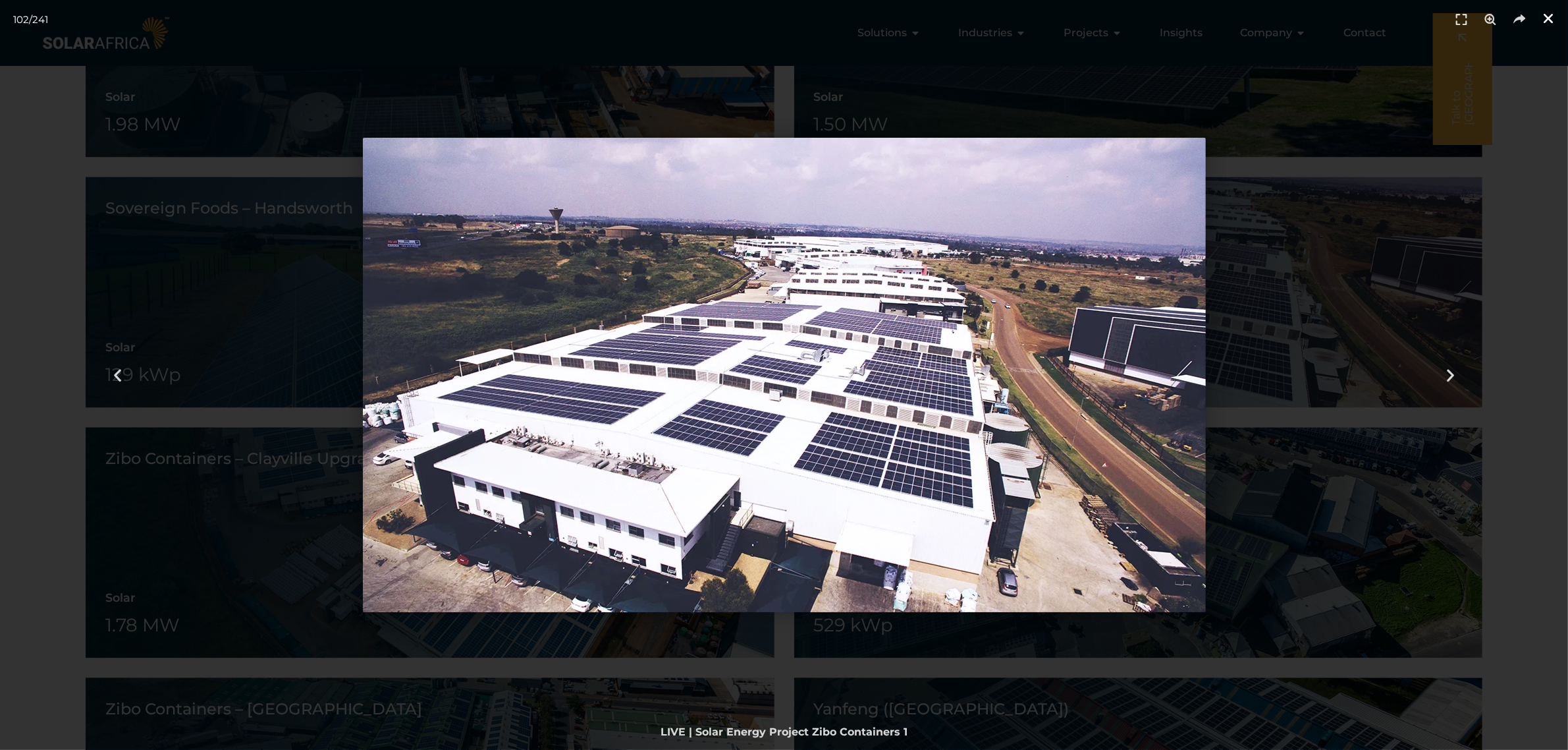
click at [1552, 17] on icon "Close (Esc)" at bounding box center [1548, 18] width 13 height 13
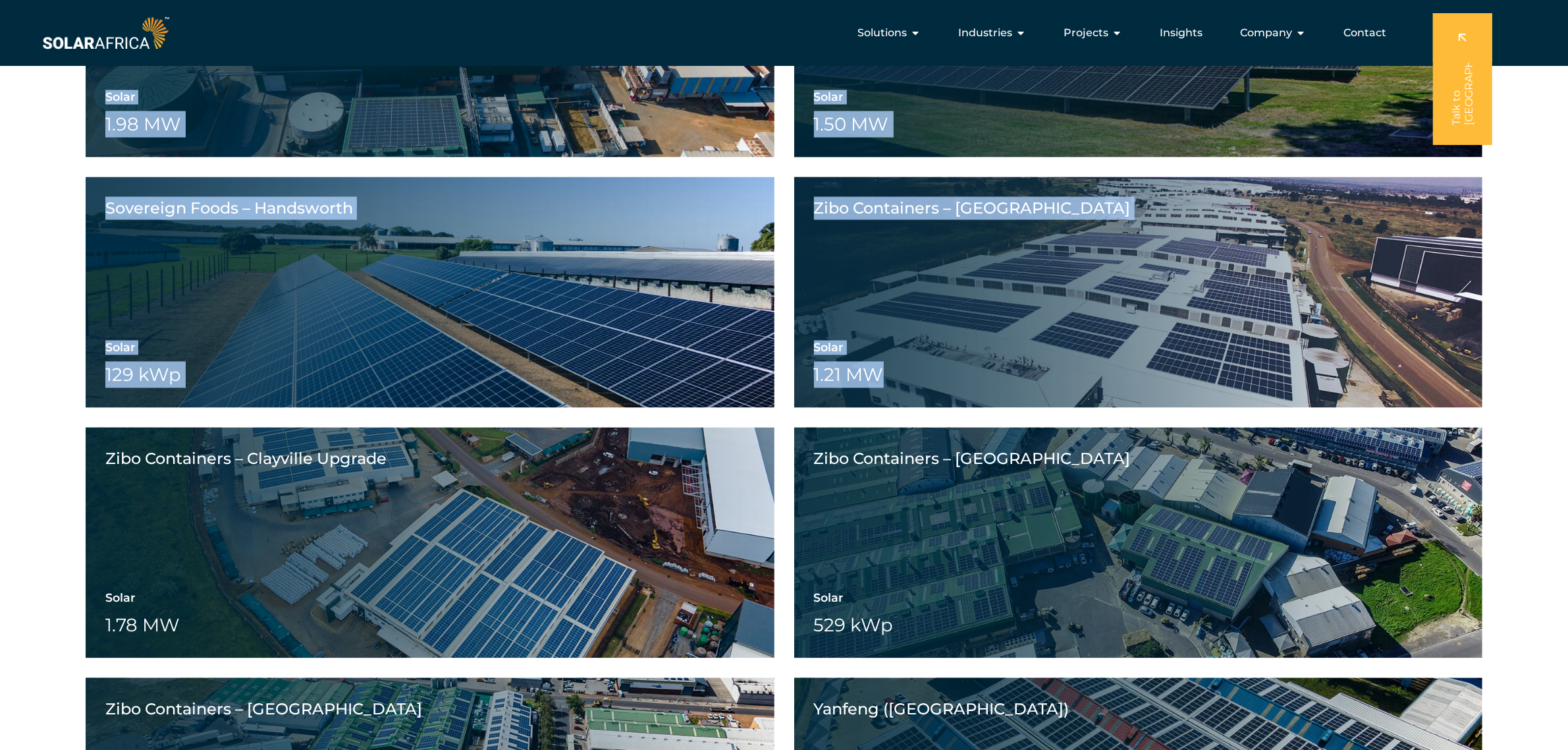
drag, startPoint x: 1558, startPoint y: 334, endPoint x: 1536, endPoint y: 37, distance: 297.8
click at [1536, 37] on div "SolarAfrica | Energy solutions for businesses Solutions Close Solutions Open So…" at bounding box center [784, 235] width 1568 height 7016
click at [1499, 300] on div "Sequence Logistics Solar 1.3 MW Battery Wheeling Sequence Logistics View projec…" at bounding box center [784, 529] width 1568 height 5262
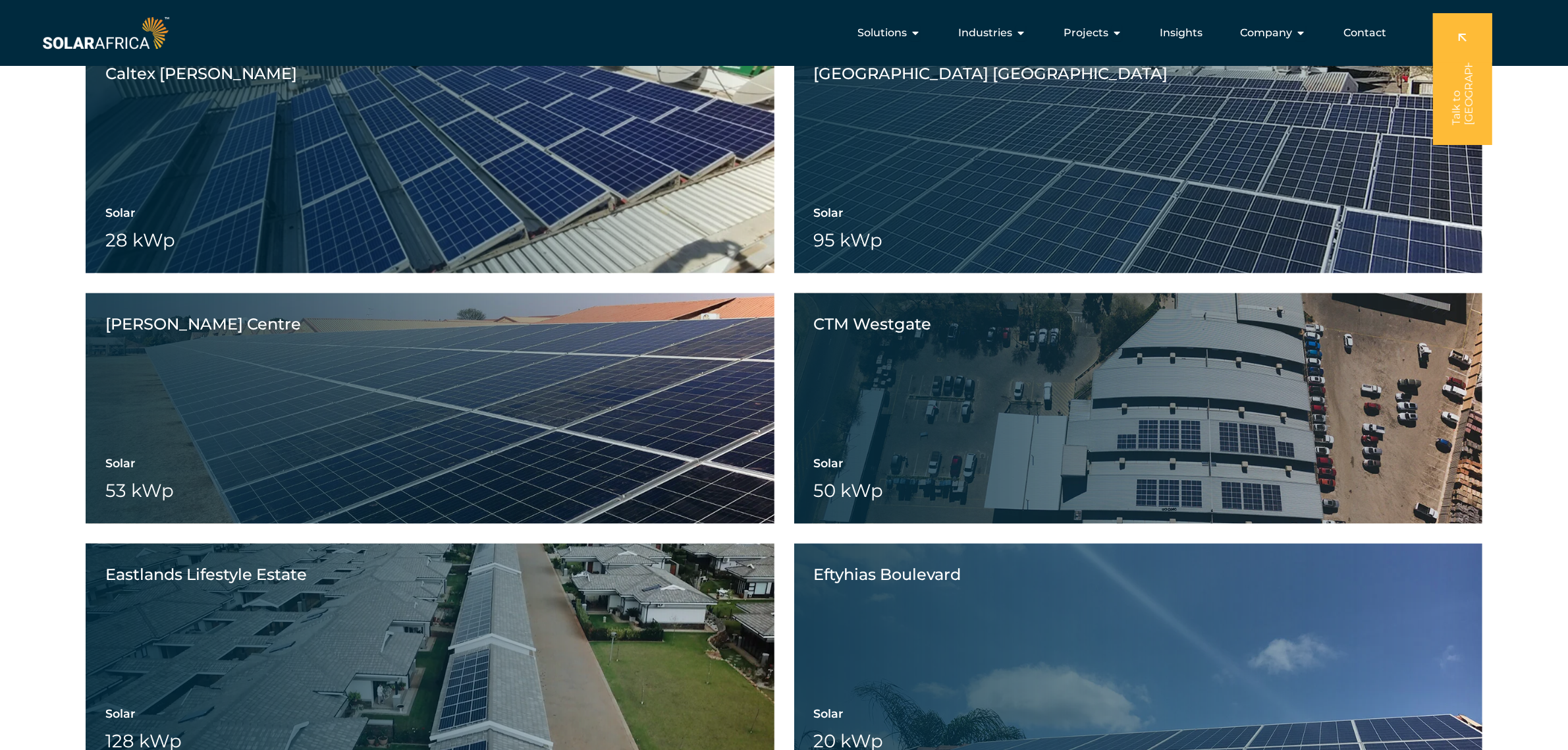
scroll to position [16263, 0]
